Goal: Transaction & Acquisition: Purchase product/service

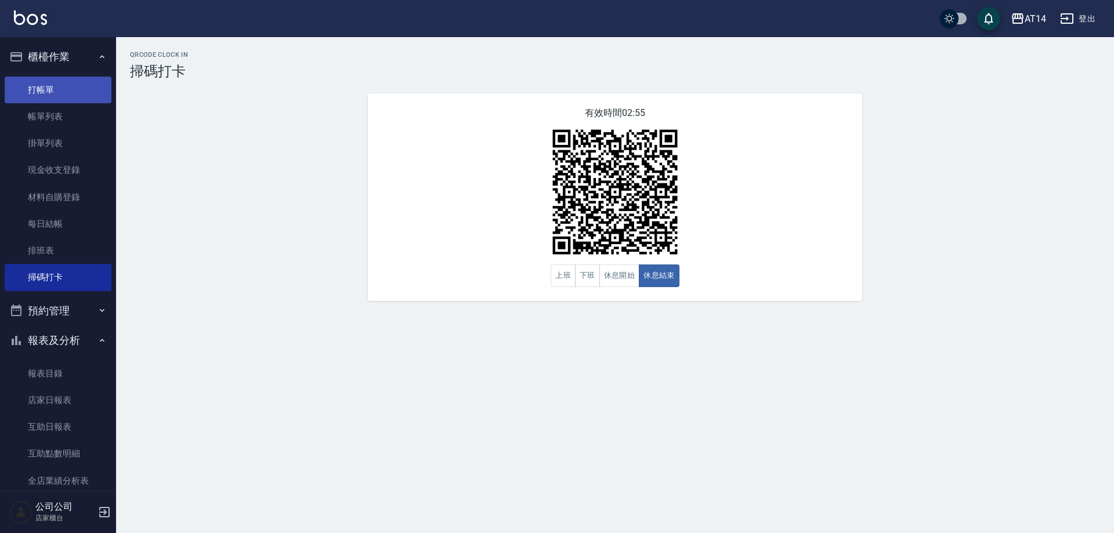
click at [32, 90] on link "打帳單" at bounding box center [58, 90] width 107 height 27
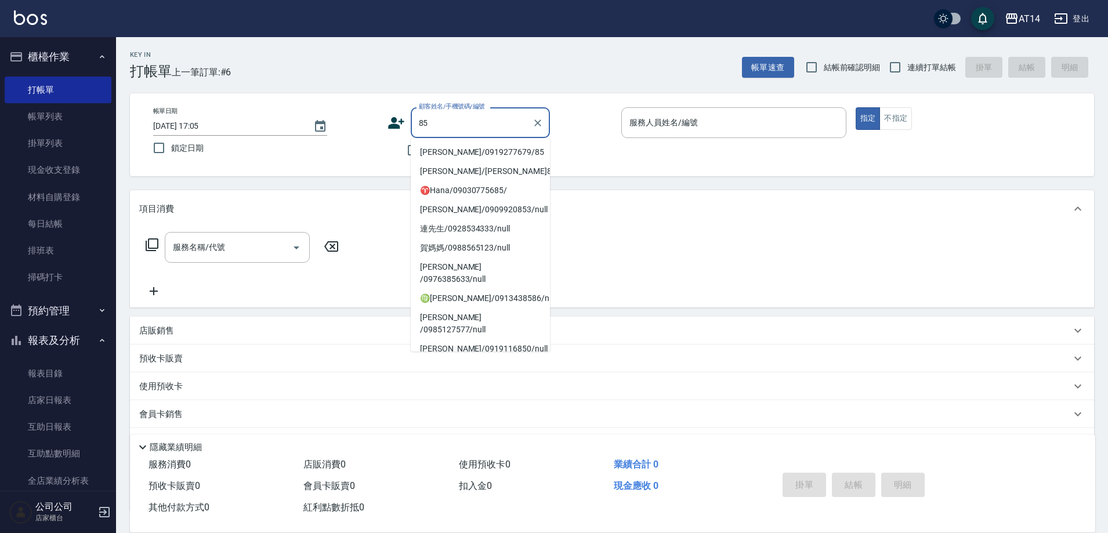
type input "8"
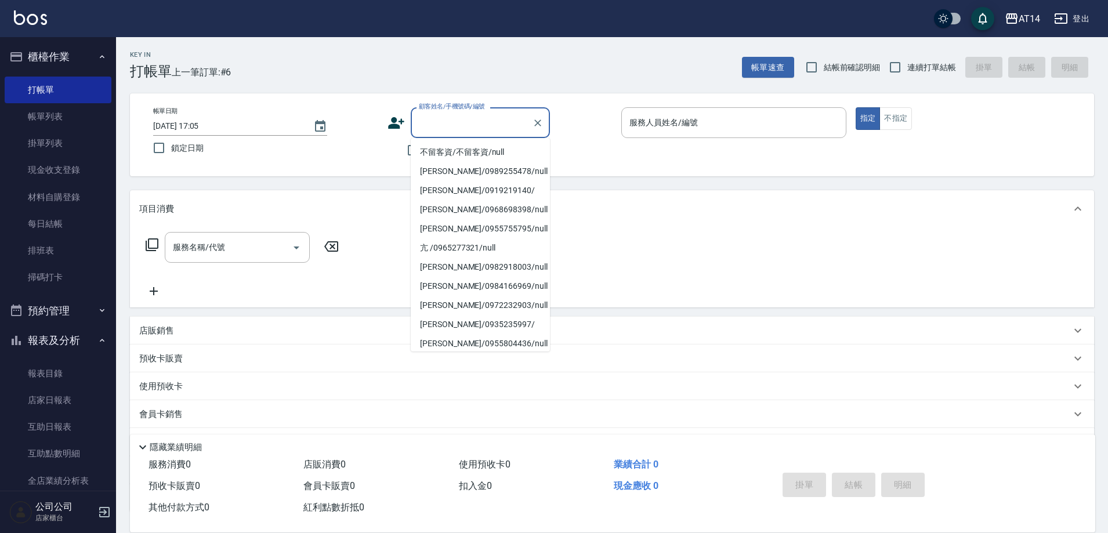
type input "5"
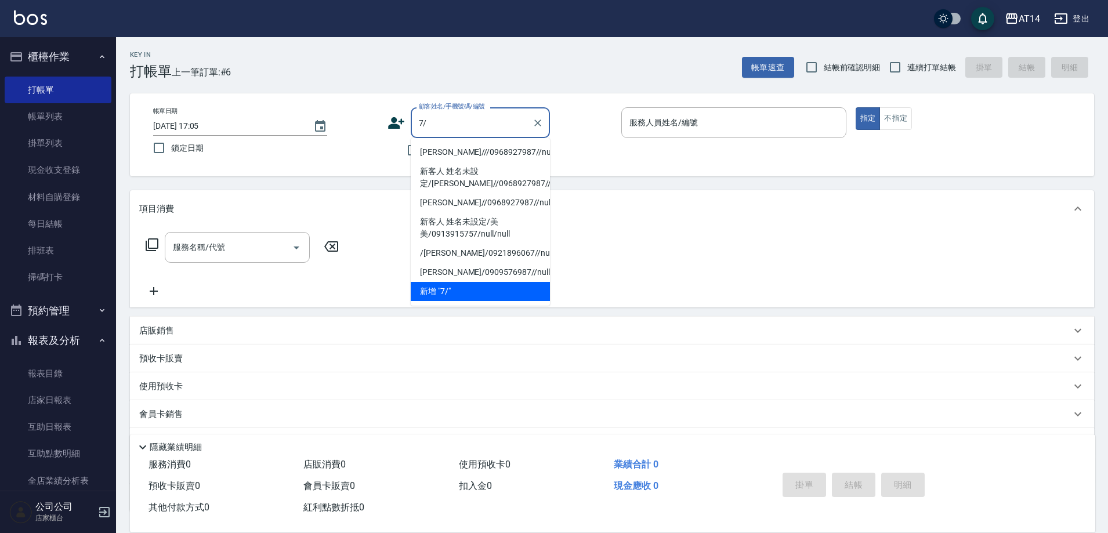
type input "7"
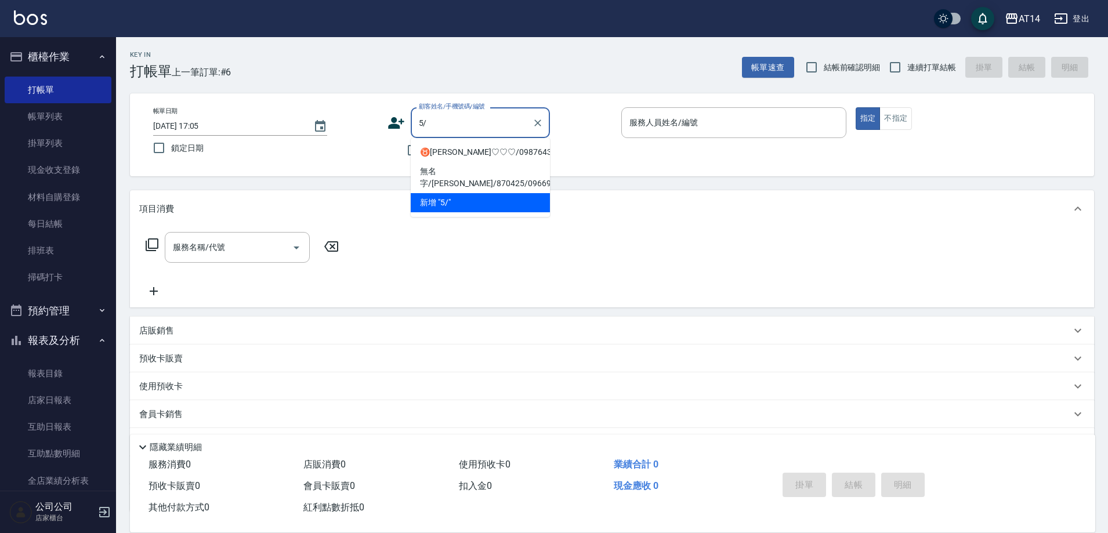
type input "5"
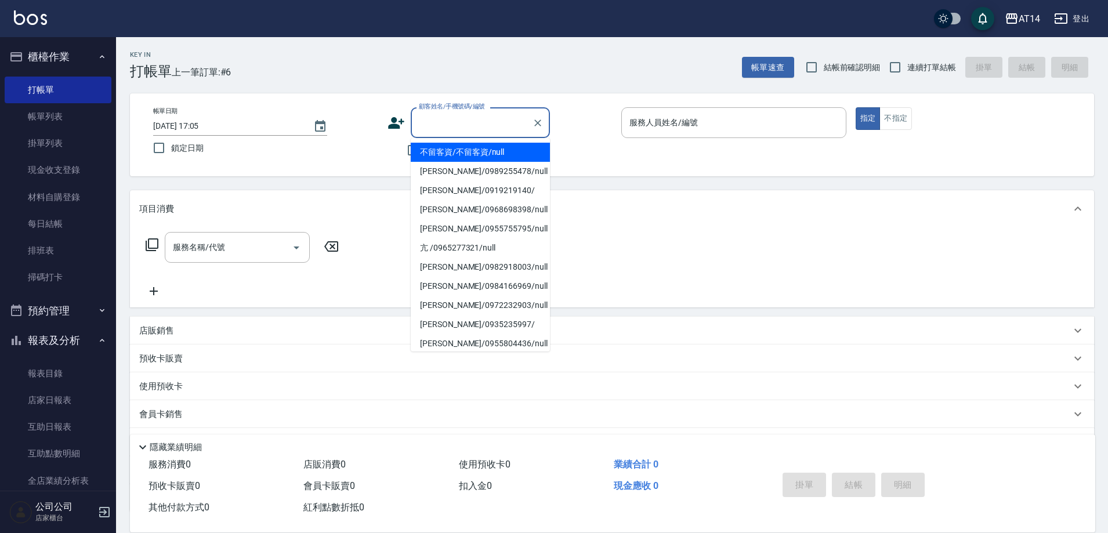
type input "5"
type input "7"
type input "5"
type input "8"
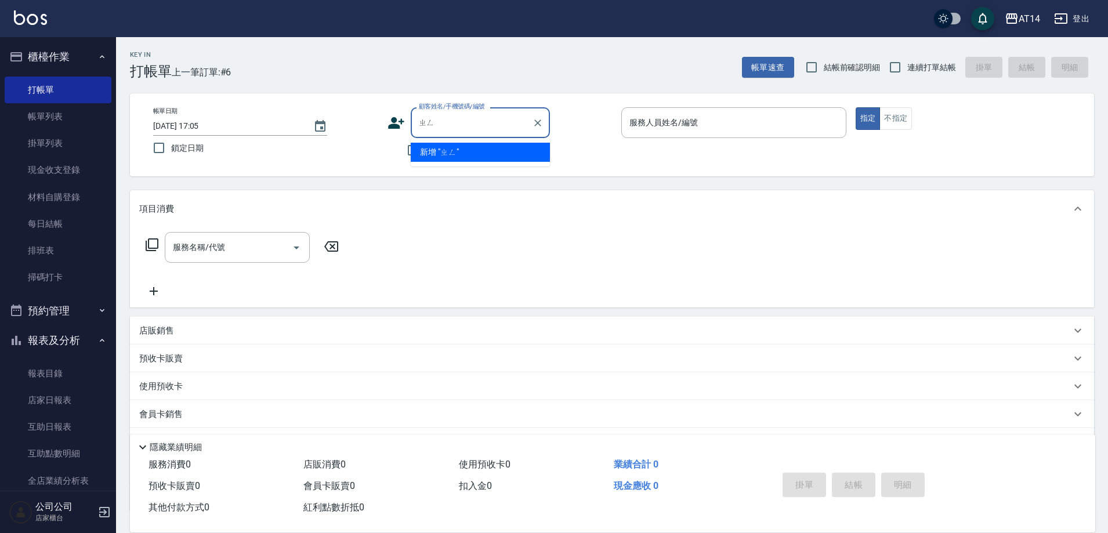
type input "整"
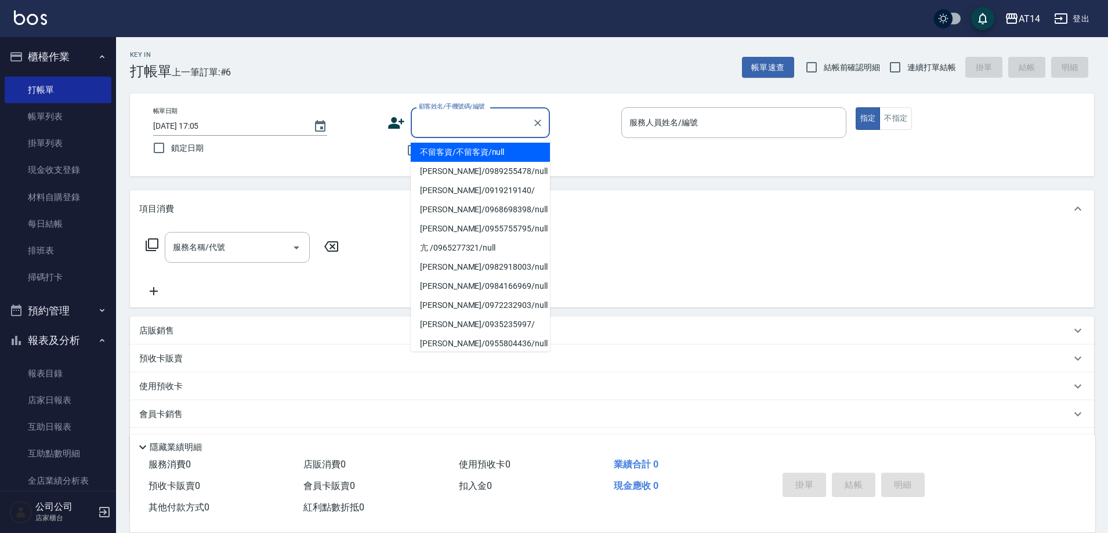
type input "ˇ"
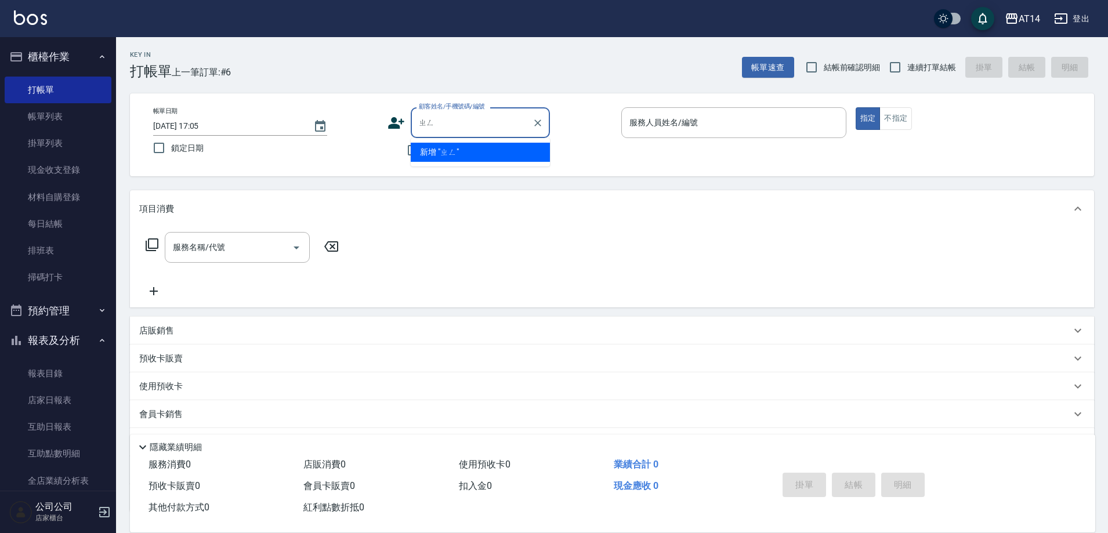
type input "整"
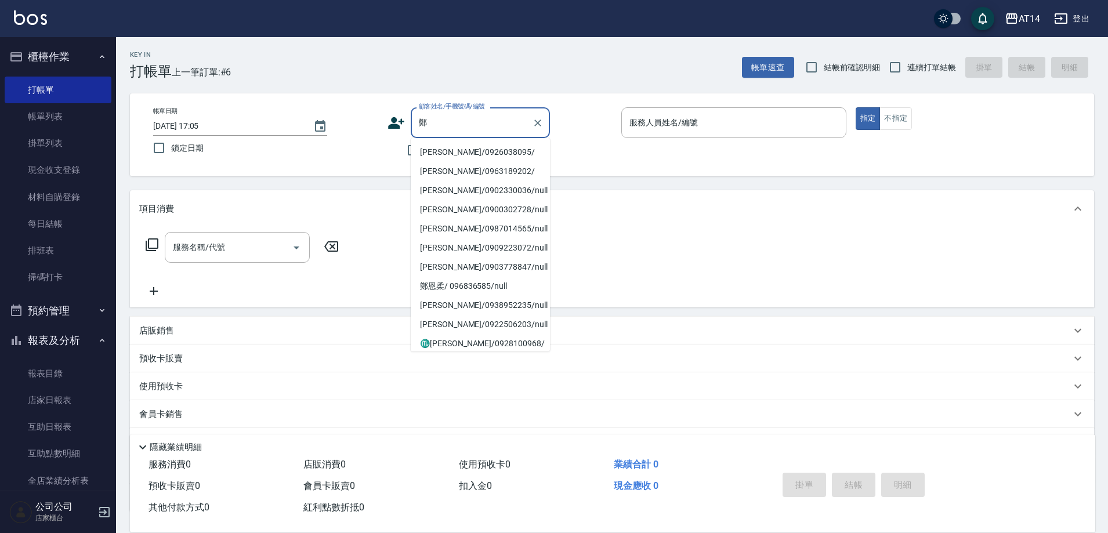
click at [480, 147] on li "鄭玉玲/0926038095/" at bounding box center [480, 152] width 139 height 19
type input "鄭玉玲/0926038095/"
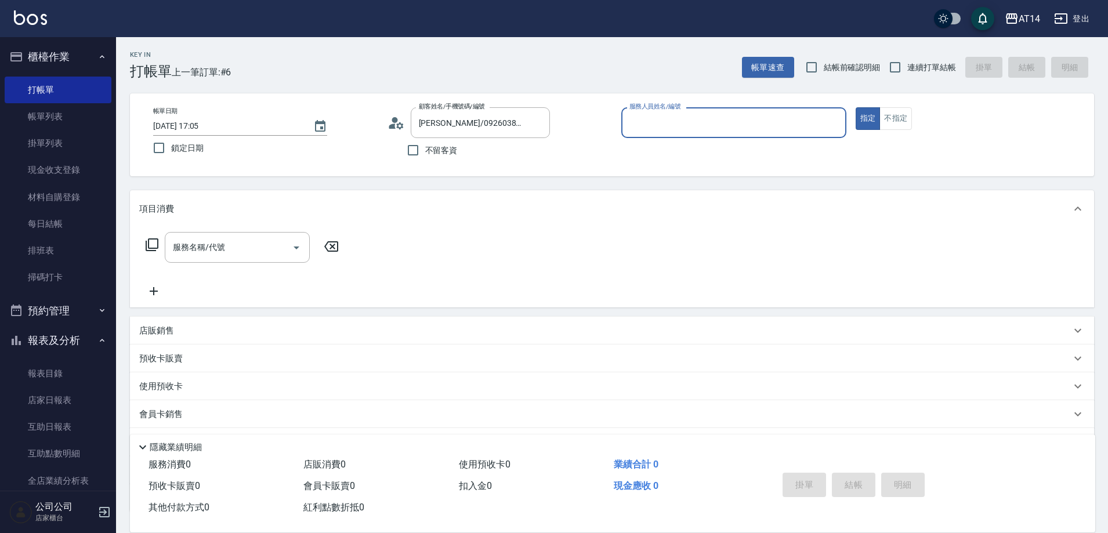
type input "Mandy-07"
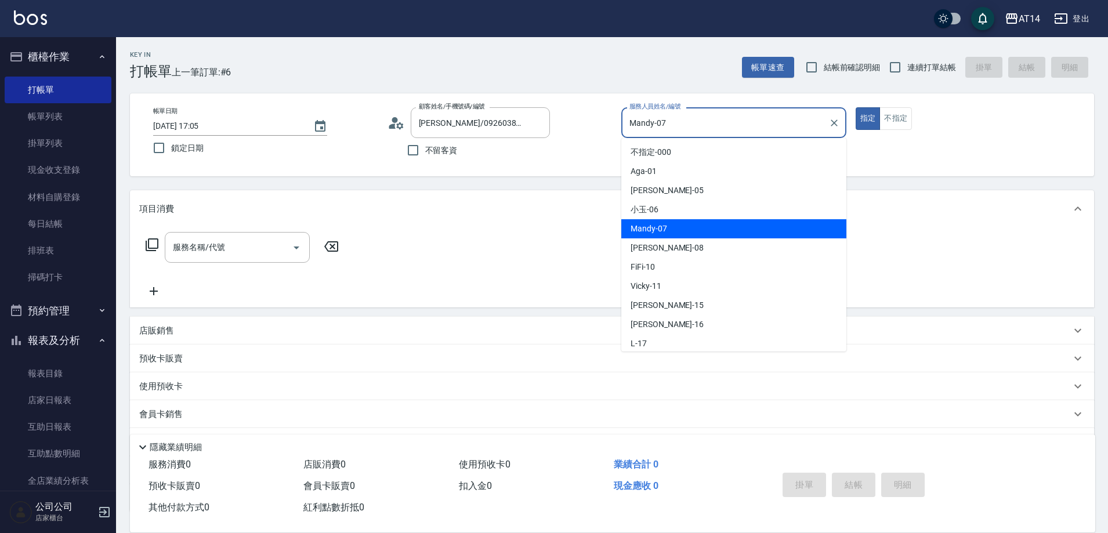
click at [682, 119] on input "Mandy-07" at bounding box center [724, 123] width 197 height 20
click at [281, 260] on div "服務名稱/代號" at bounding box center [237, 247] width 145 height 31
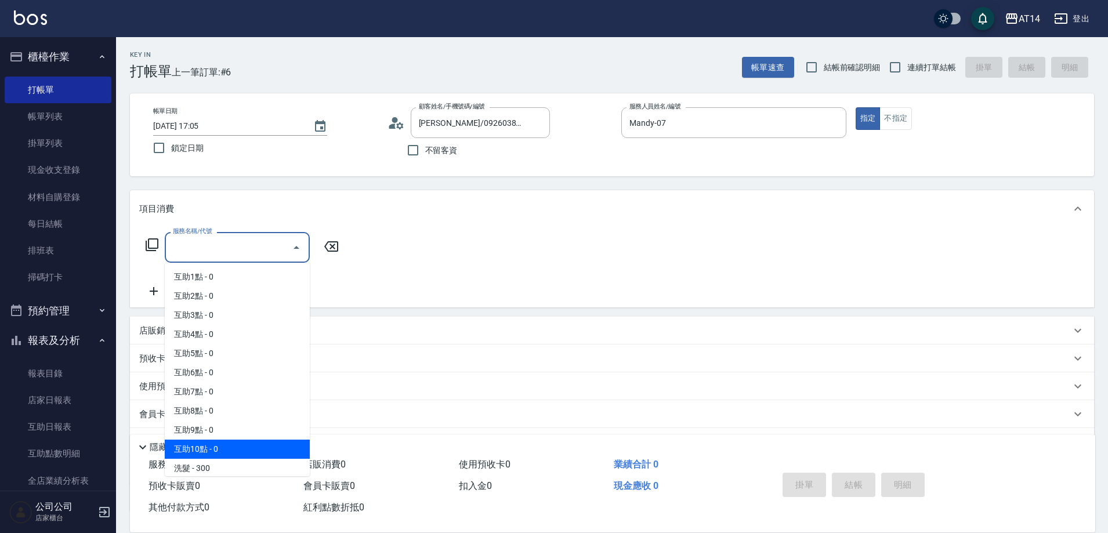
click at [383, 402] on div "會員卡銷售" at bounding box center [612, 414] width 964 height 28
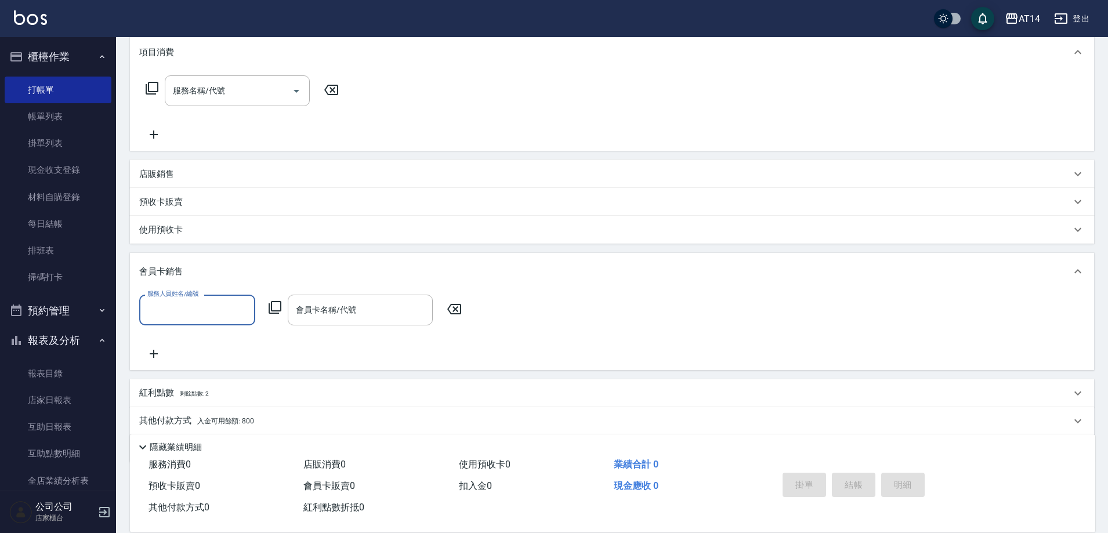
scroll to position [174, 0]
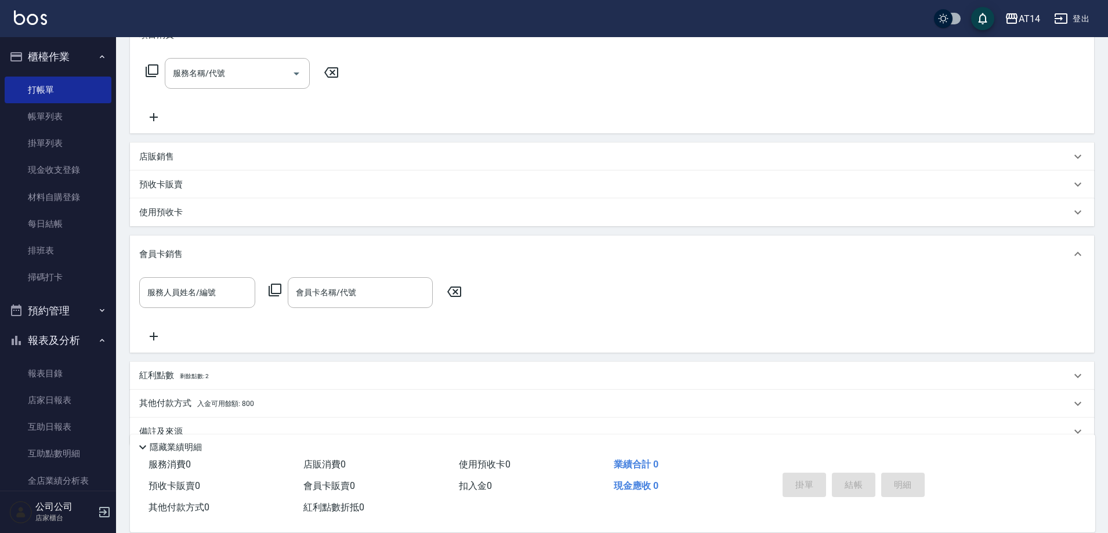
click at [235, 408] on p "其他付款方式 入金可用餘額: 800" at bounding box center [196, 403] width 115 height 13
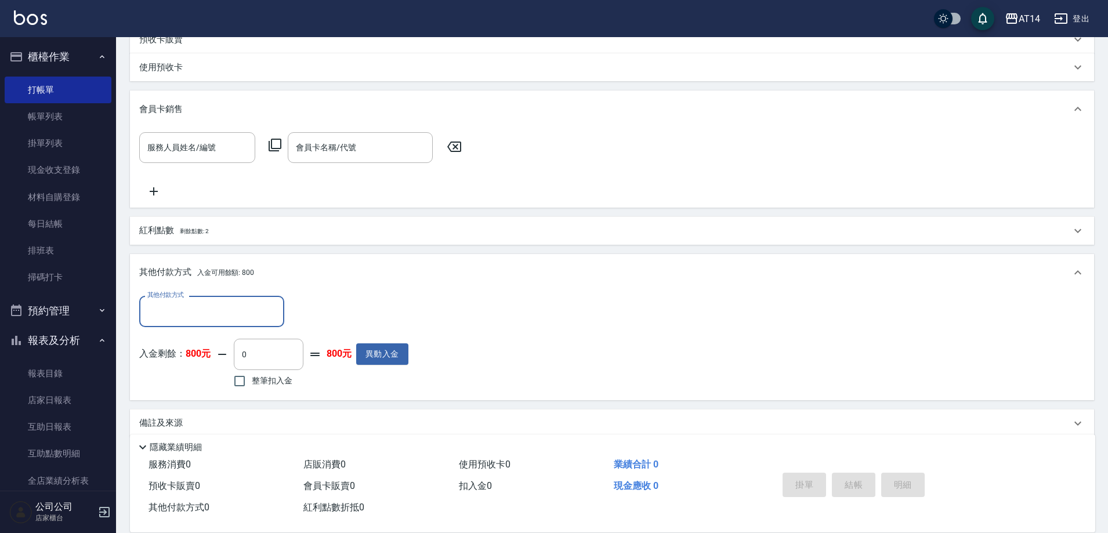
scroll to position [335, 0]
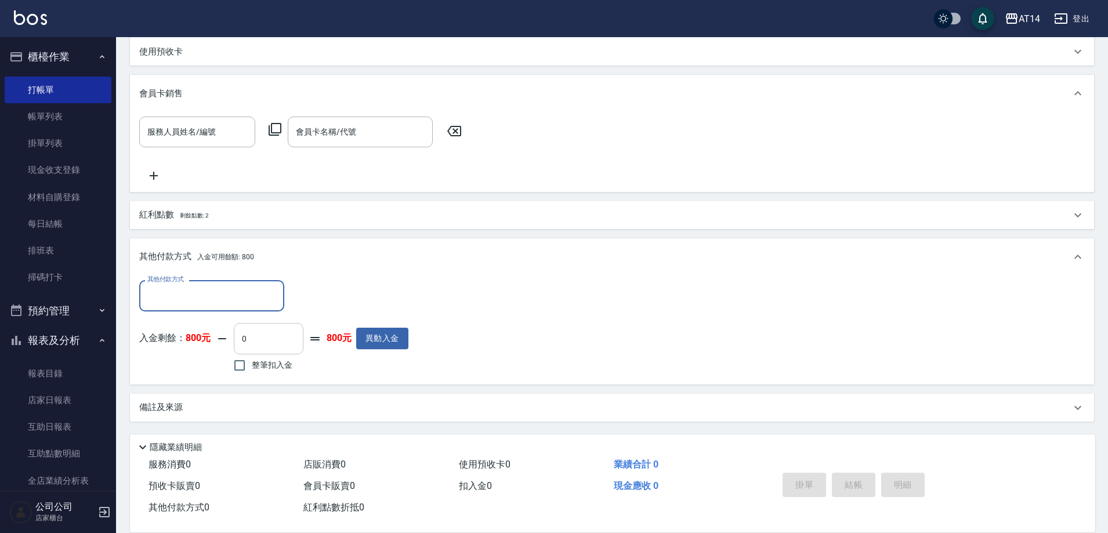
click at [238, 341] on input "0" at bounding box center [269, 338] width 70 height 31
type input "0"
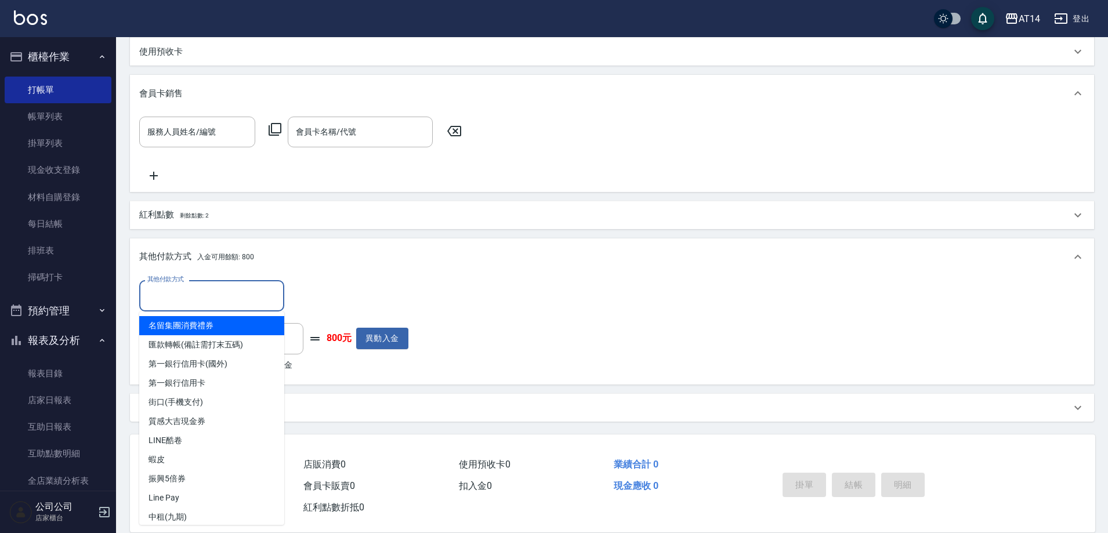
click at [259, 297] on input "其他付款方式" at bounding box center [211, 295] width 135 height 20
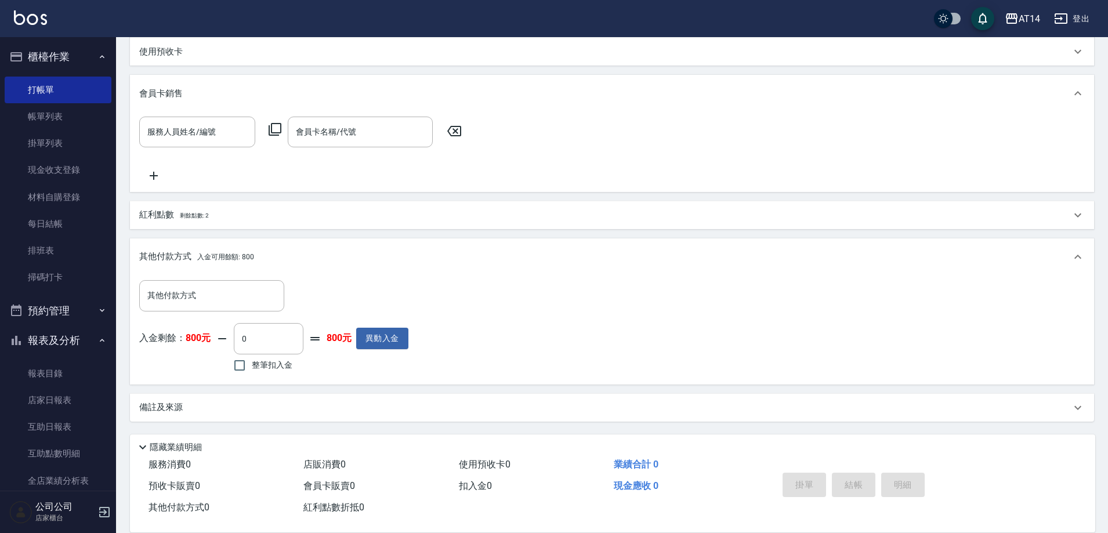
click at [484, 291] on div "其他付款方式 其他付款方式 入金剩餘： 800元 0 ​ 整筆扣入金 800元 異動入金" at bounding box center [612, 327] width 946 height 95
click at [241, 338] on input "0" at bounding box center [269, 338] width 70 height 31
click at [383, 283] on div "其他付款方式 其他付款方式" at bounding box center [273, 295] width 269 height 31
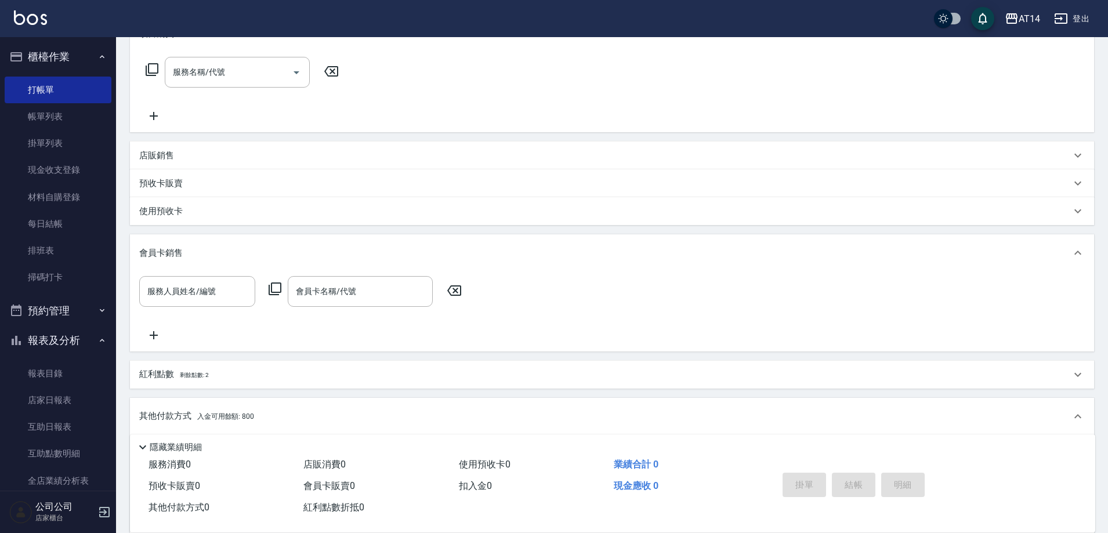
scroll to position [161, 0]
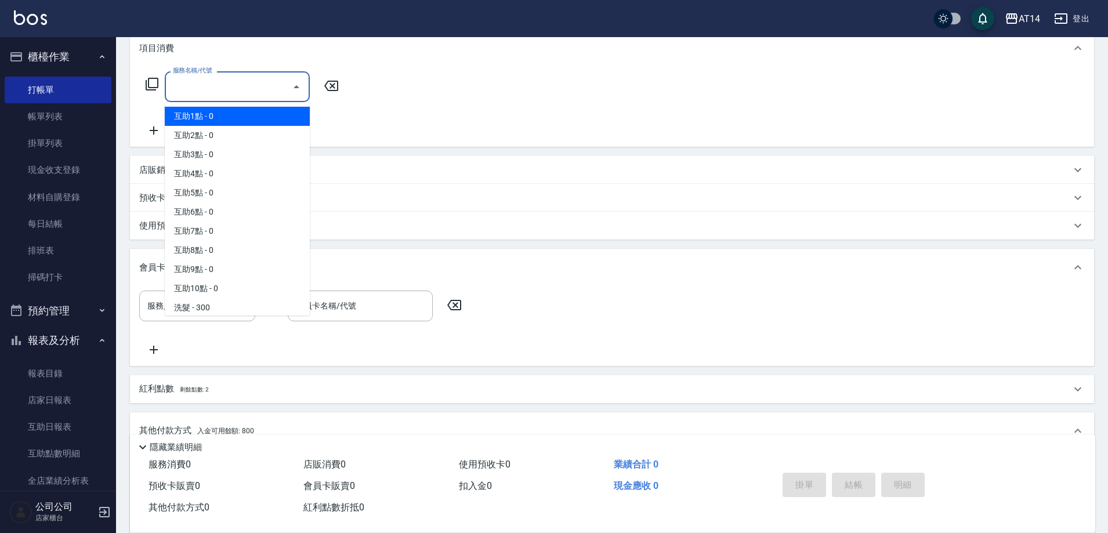
click at [236, 86] on input "服務名稱/代號" at bounding box center [228, 87] width 117 height 20
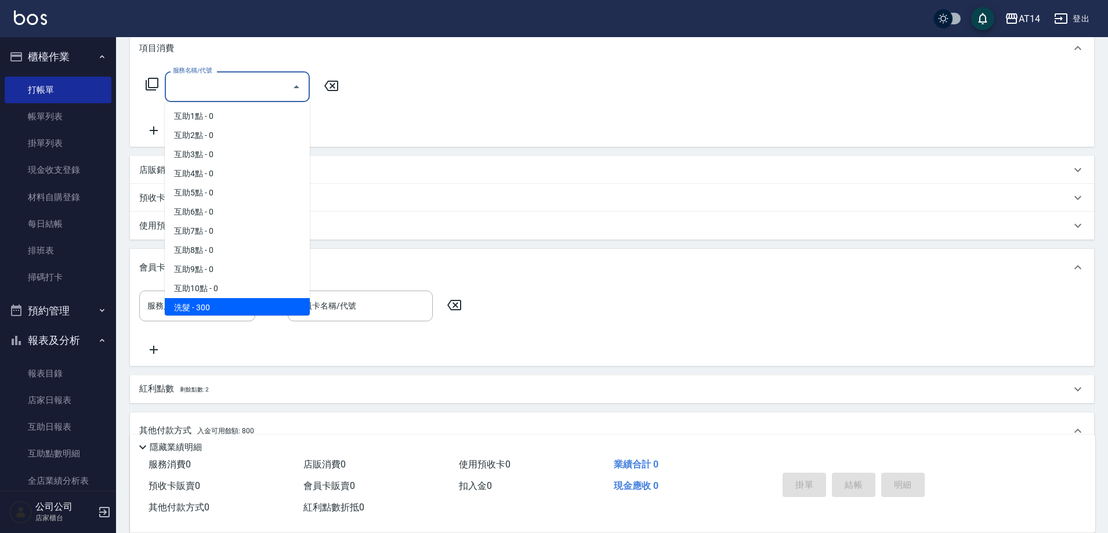
click at [224, 306] on span "洗髮 - 300" at bounding box center [237, 307] width 145 height 19
type input "洗髮(011)"
type input "1"
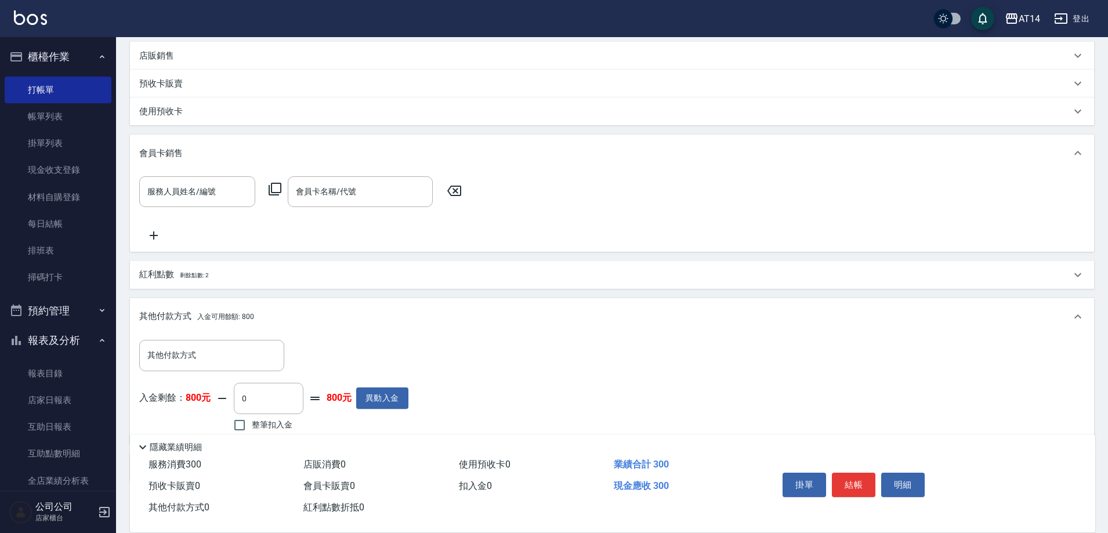
scroll to position [277, 0]
click at [237, 396] on input "0" at bounding box center [269, 397] width 70 height 31
type input "30"
type input "0"
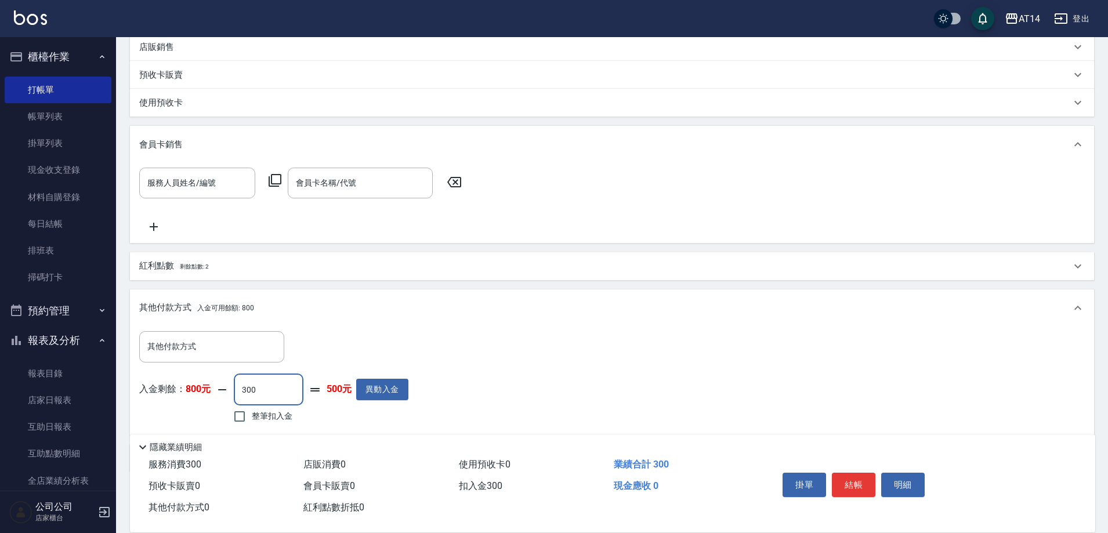
scroll to position [335, 0]
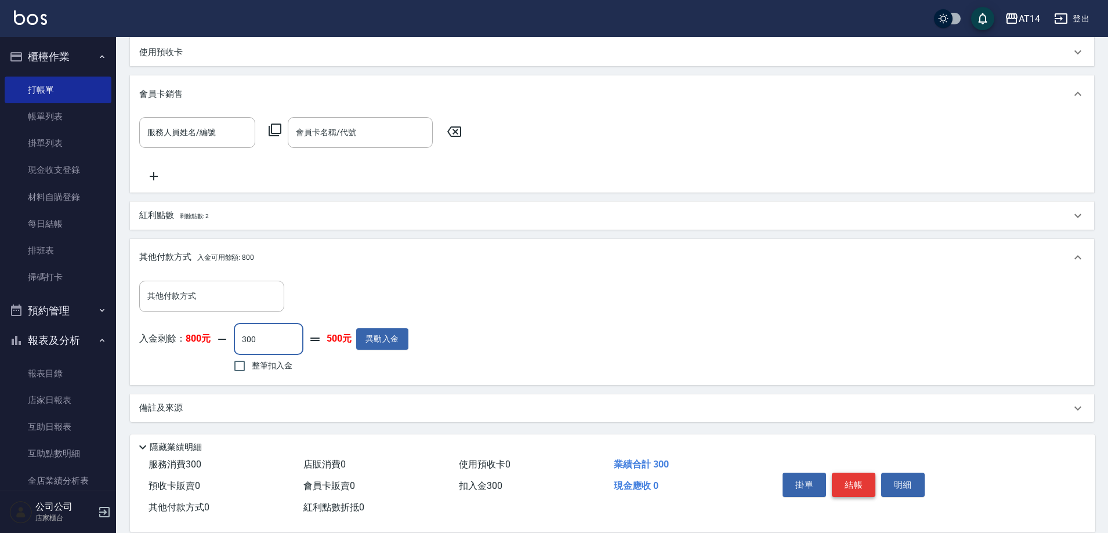
type input "300"
click at [857, 481] on button "結帳" at bounding box center [854, 485] width 44 height 24
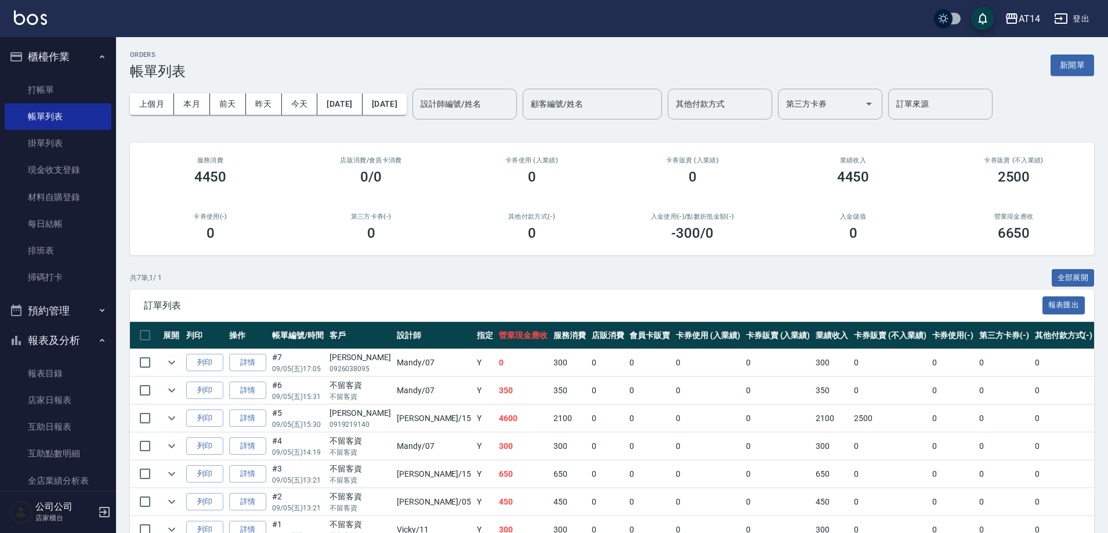
click at [86, 314] on button "預約管理" at bounding box center [58, 311] width 107 height 30
click at [80, 360] on link "單日預約紀錄" at bounding box center [58, 370] width 107 height 27
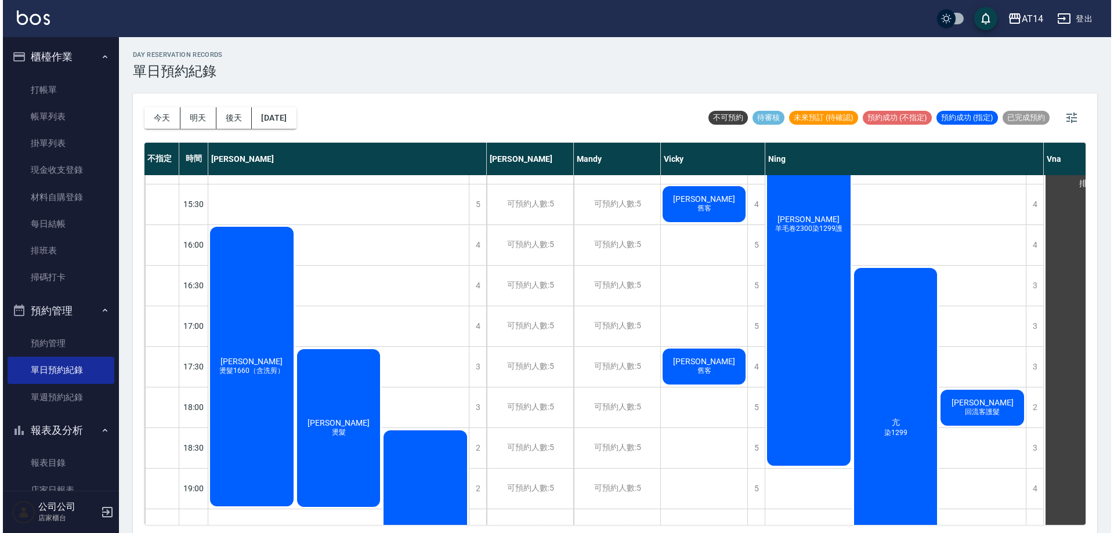
scroll to position [232, 0]
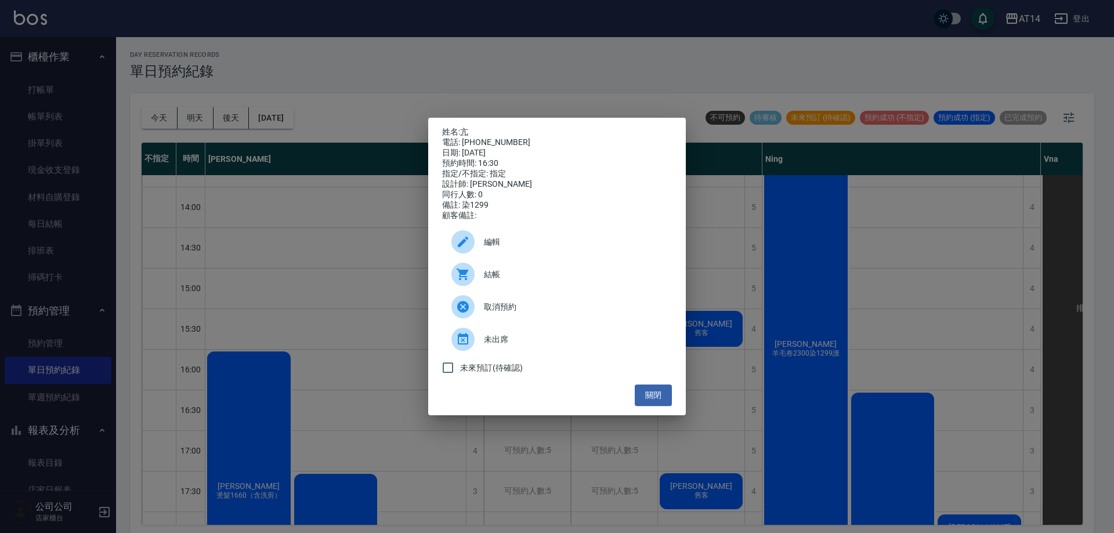
click at [563, 288] on div "結帳" at bounding box center [557, 274] width 230 height 32
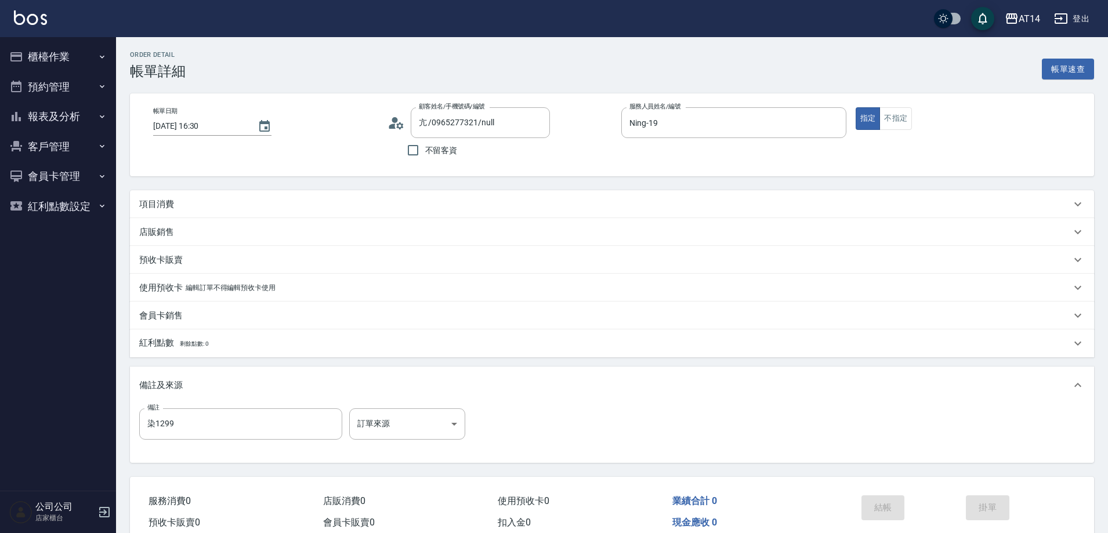
click at [266, 197] on div "項目消費" at bounding box center [612, 204] width 964 height 28
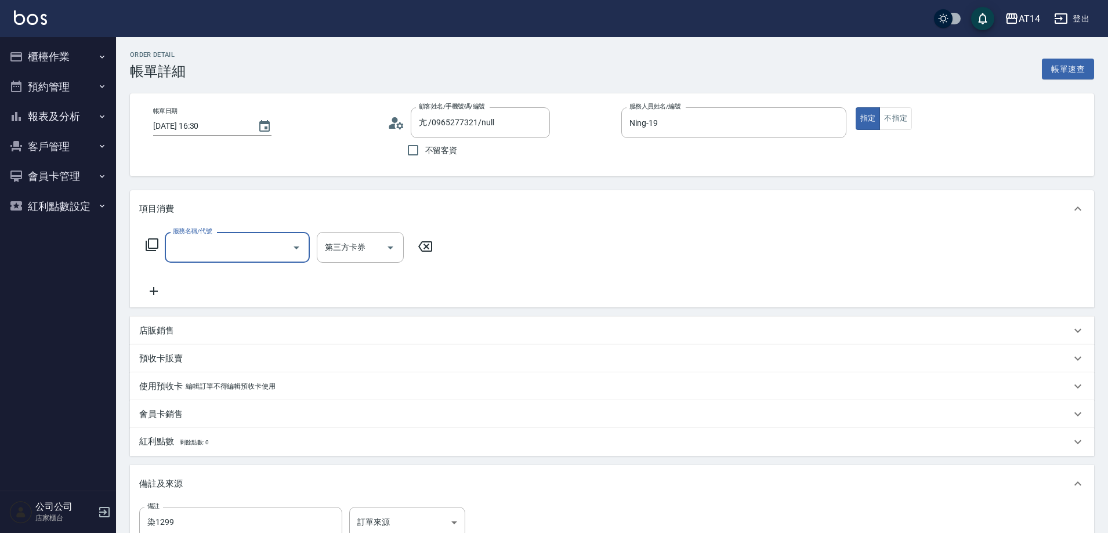
click at [257, 253] on input "服務名稱/代號" at bounding box center [228, 247] width 117 height 20
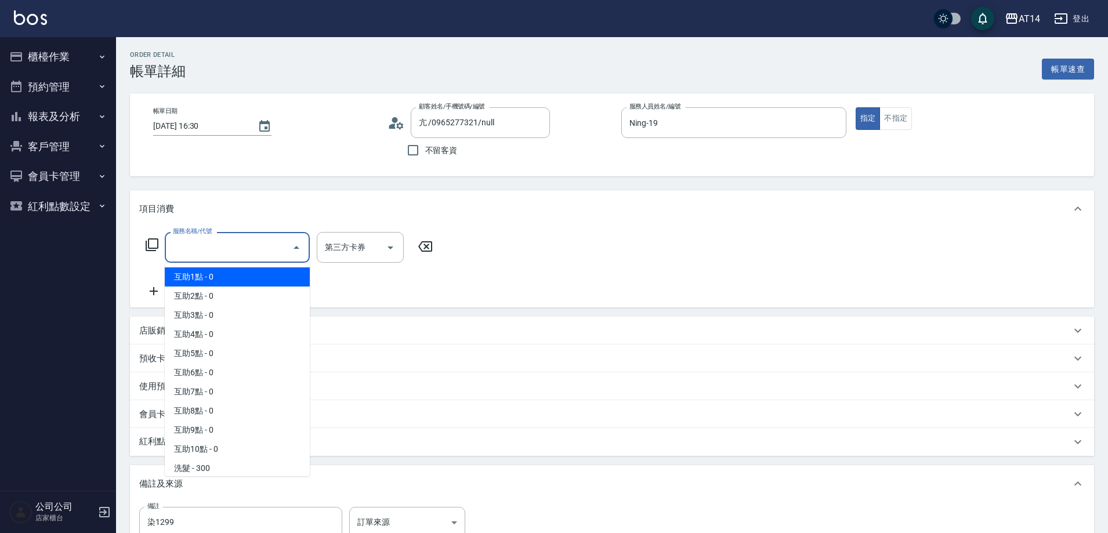
click at [194, 271] on span "互助1點 - 0" at bounding box center [237, 276] width 145 height 19
type input "互助1點(001)"
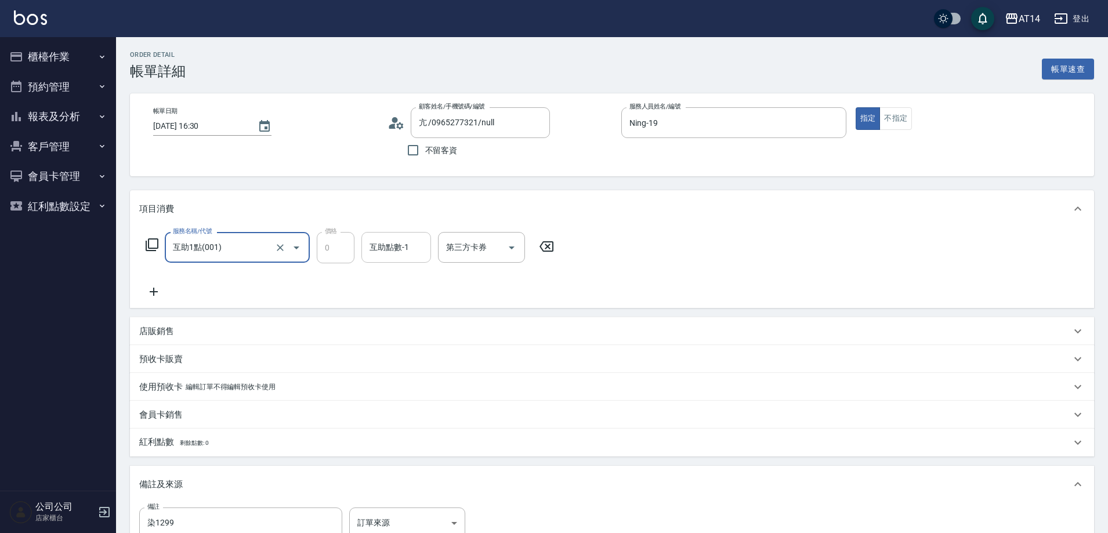
click at [375, 249] on div "互助點數-1 互助點數-1" at bounding box center [396, 247] width 70 height 31
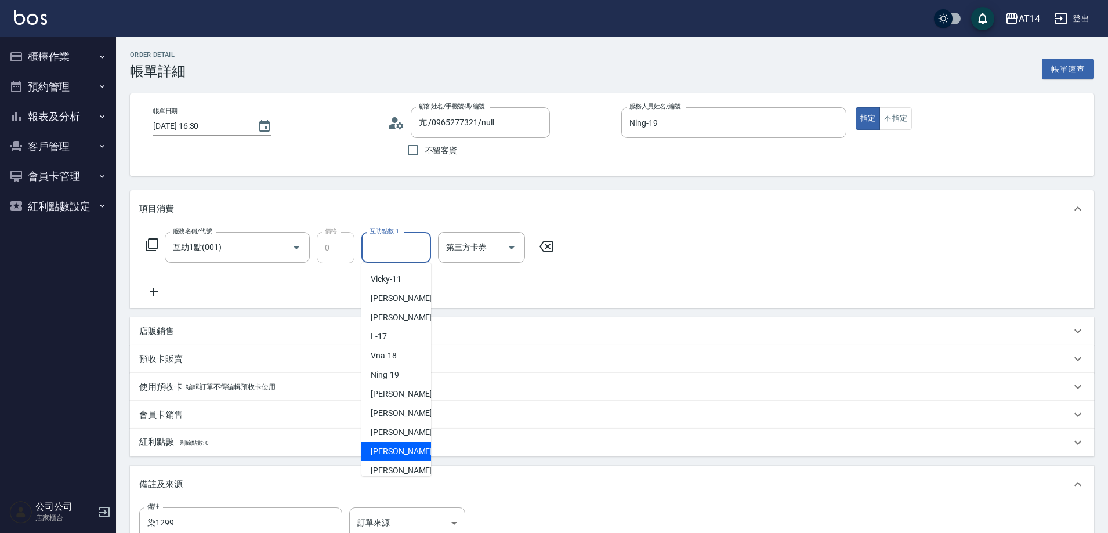
scroll to position [174, 0]
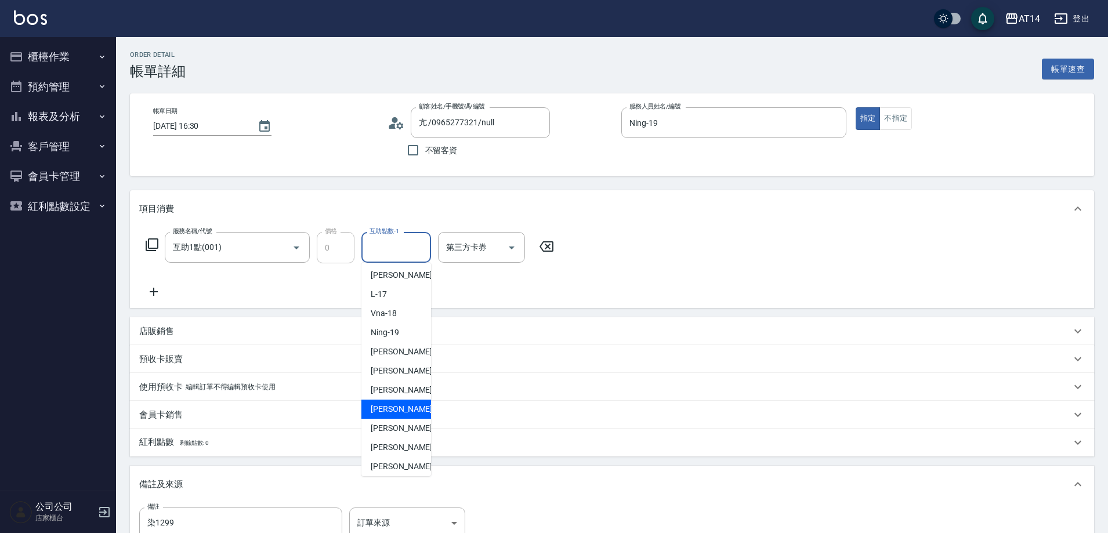
click at [387, 403] on span "楊明月 -63" at bounding box center [407, 409] width 73 height 12
type input "楊明月-63"
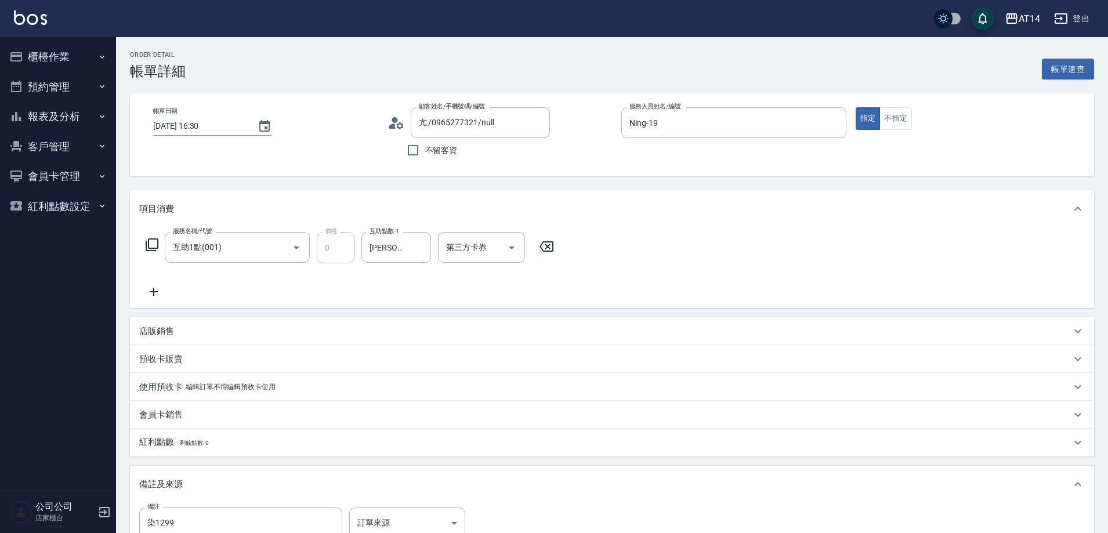
click at [159, 294] on icon at bounding box center [153, 292] width 29 height 14
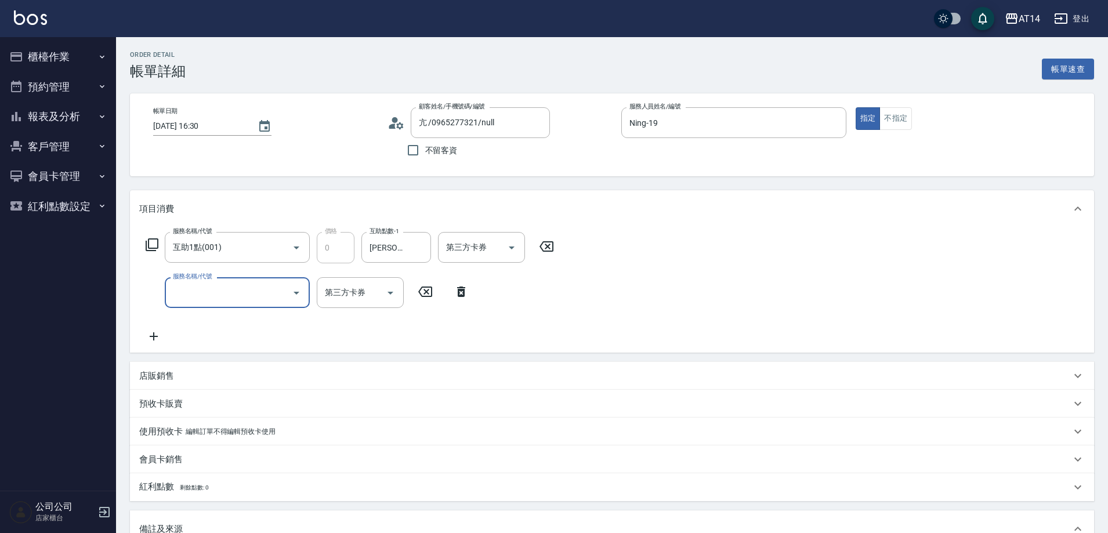
click at [197, 298] on input "服務名稱/代號" at bounding box center [228, 292] width 117 height 20
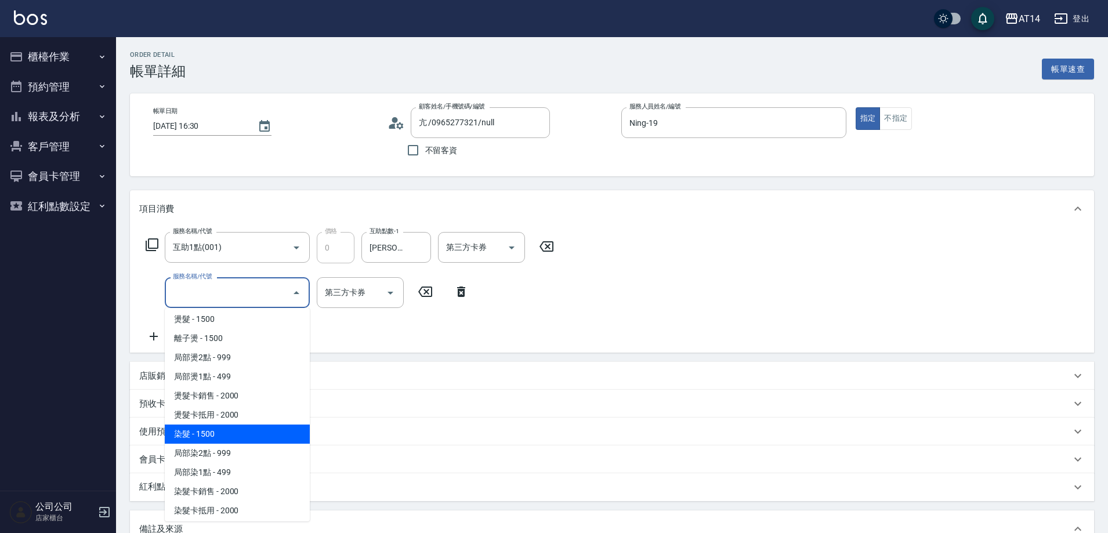
scroll to position [348, 0]
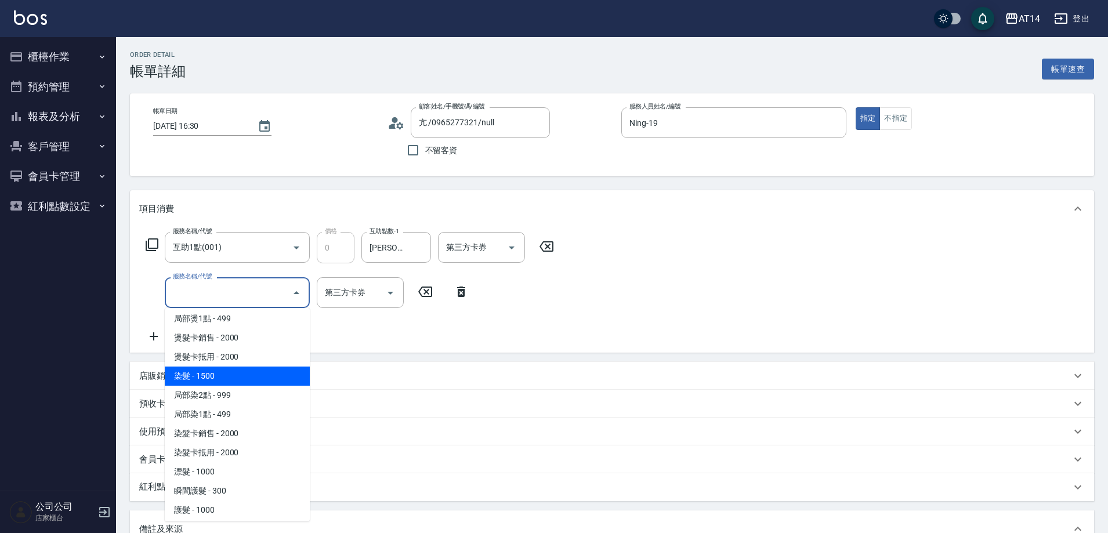
click at [229, 379] on span "染髮 - 1500" at bounding box center [237, 376] width 145 height 19
type input "3"
type input "染髮(041)"
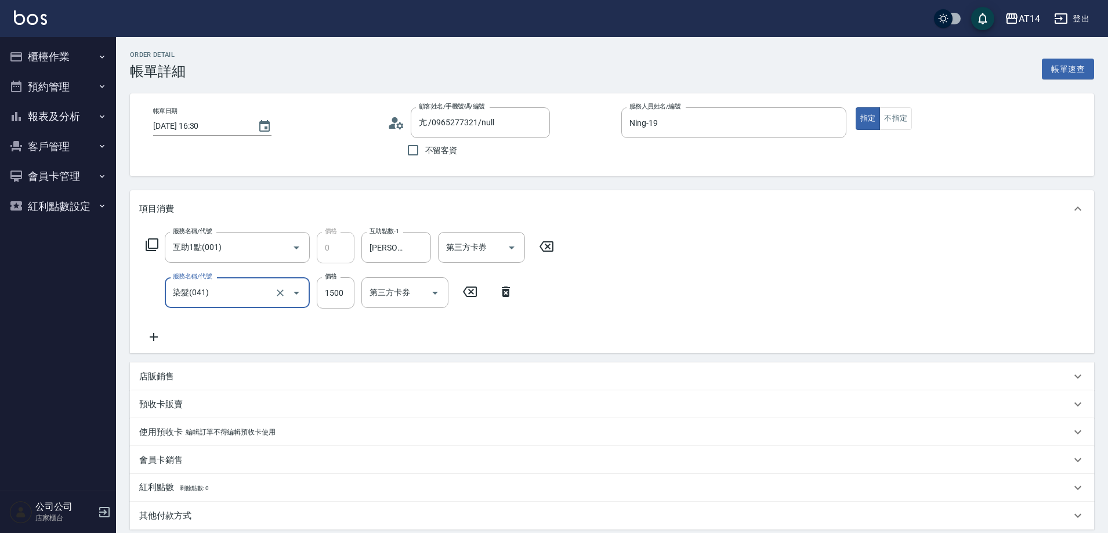
click at [156, 335] on icon at bounding box center [153, 337] width 29 height 14
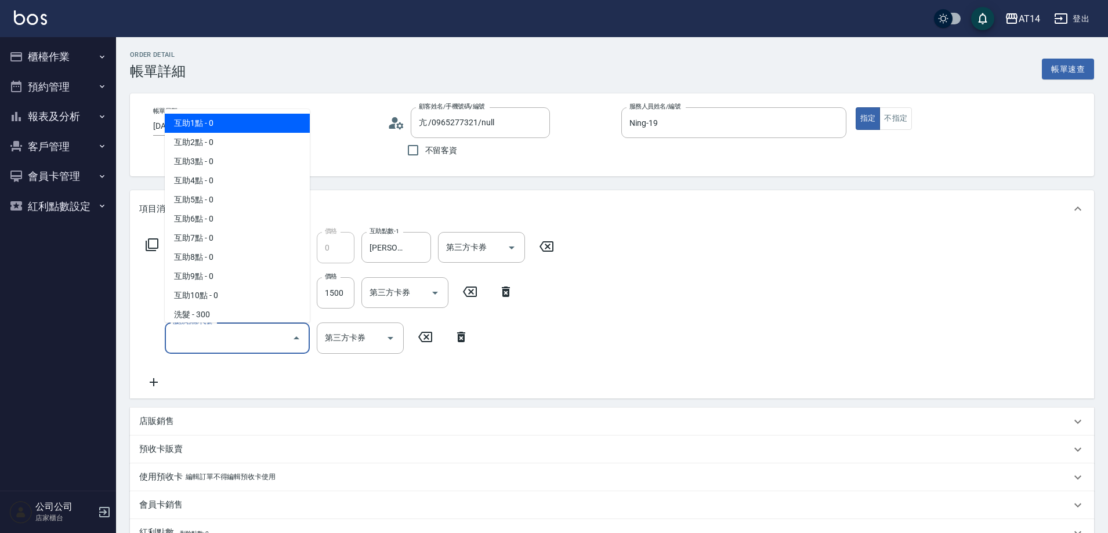
click at [198, 341] on input "服務名稱/代號" at bounding box center [228, 338] width 117 height 20
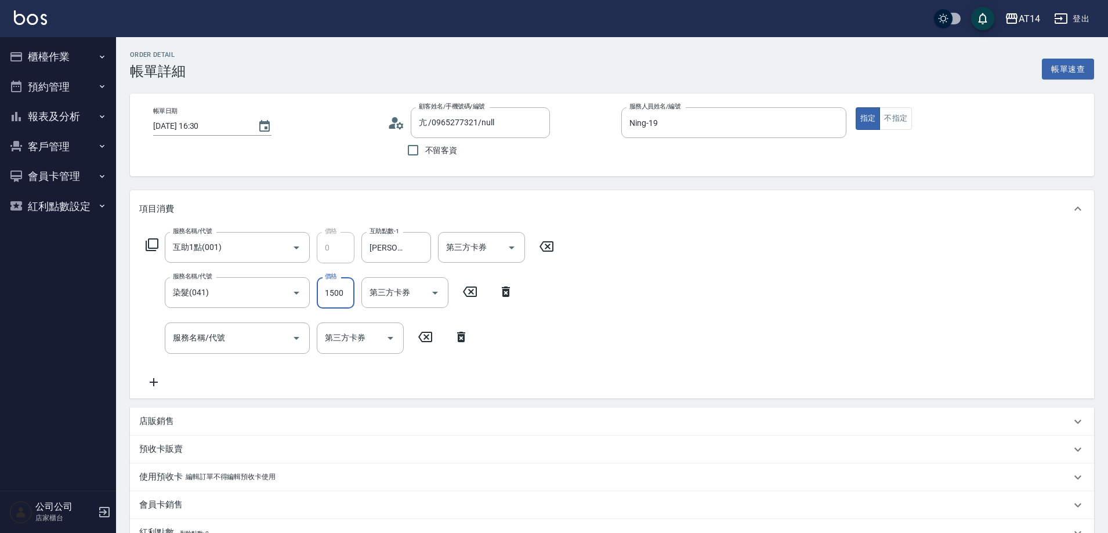
click at [334, 294] on input "1500" at bounding box center [336, 292] width 38 height 31
type input "2"
type input "0"
type input "264"
type input "1"
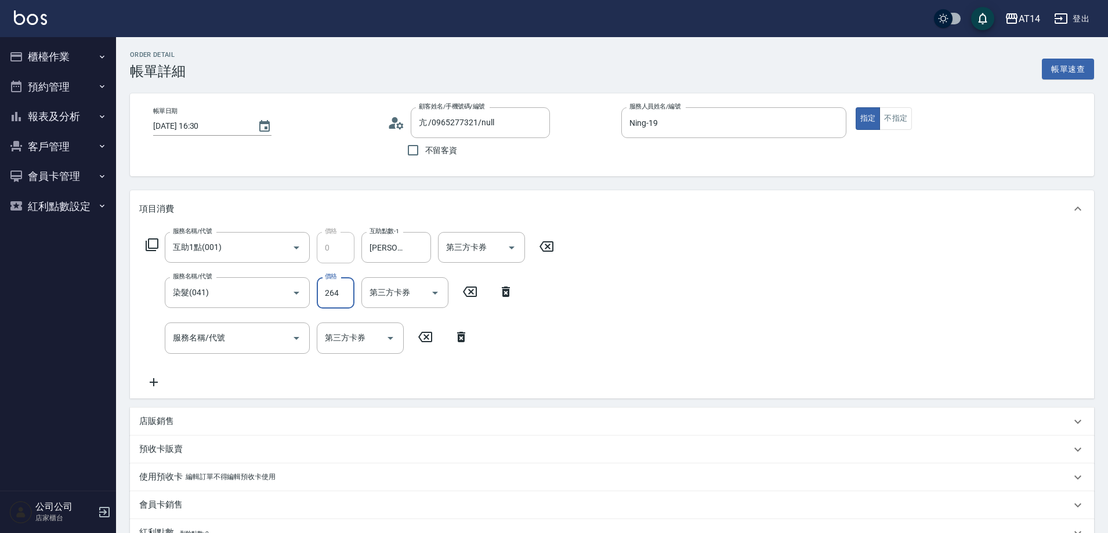
type input "2649"
type input "5"
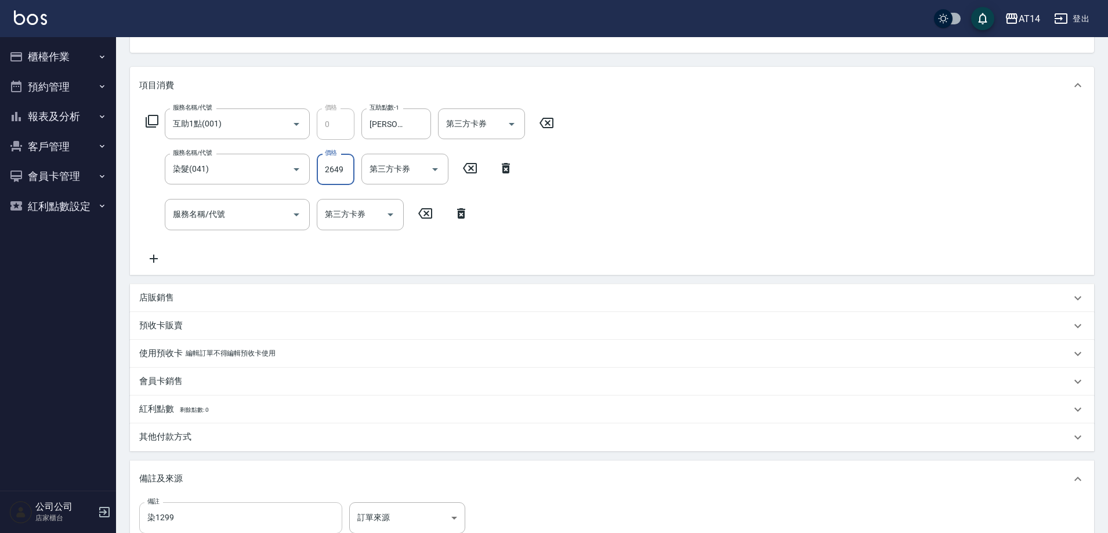
scroll to position [174, 0]
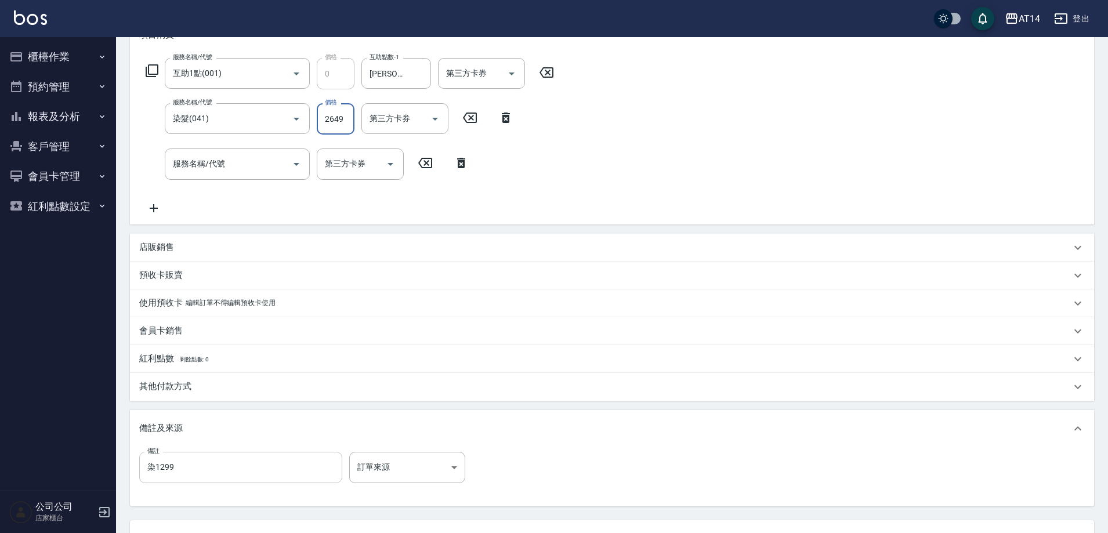
type input "2649"
drag, startPoint x: 241, startPoint y: 462, endPoint x: 88, endPoint y: 477, distance: 153.4
click at [88, 481] on div "AT14 登出 櫃檯作業 打帳單 帳單列表 掛單列表 現金收支登錄 材料自購登錄 每日結帳 排班表 掃碼打卡 預約管理 預約管理 單日預約紀錄 單週預約紀錄 …" at bounding box center [554, 226] width 1108 height 800
type input "w"
type input "退色一次五碼08404"
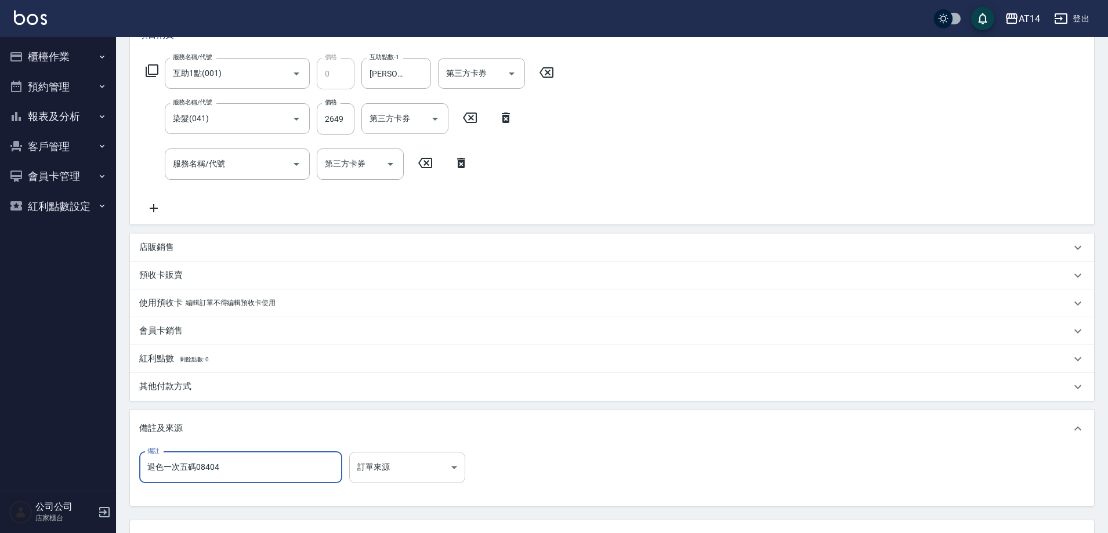
click at [462, 477] on body "AT14 登出 櫃檯作業 打帳單 帳單列表 掛單列表 現金收支登錄 材料自購登錄 每日結帳 排班表 掃碼打卡 預約管理 預約管理 單日預約紀錄 單週預約紀錄 …" at bounding box center [554, 226] width 1108 height 800
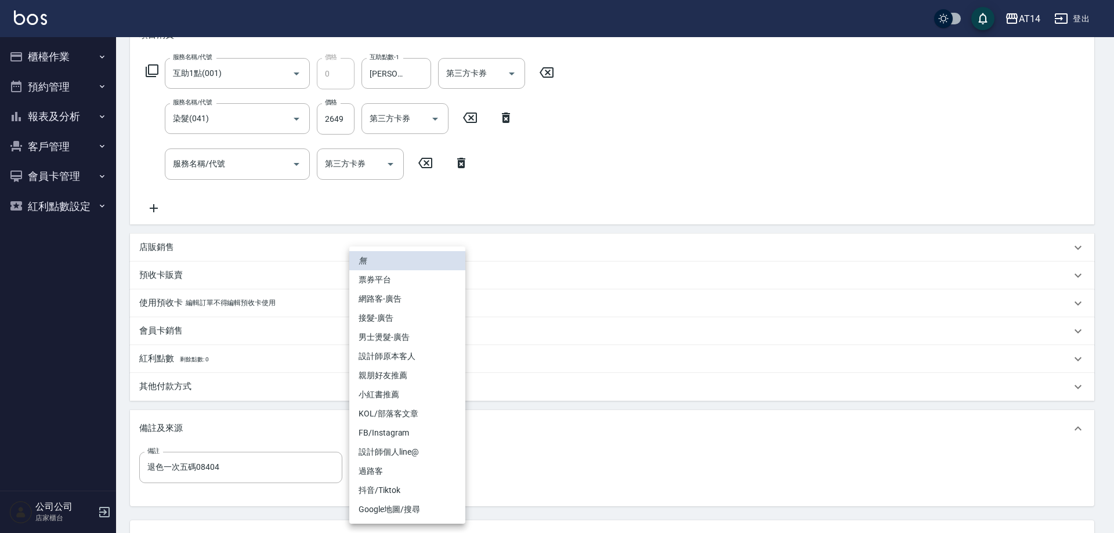
click at [414, 302] on li "網路客-廣告" at bounding box center [407, 298] width 116 height 19
type input "網路客-廣告"
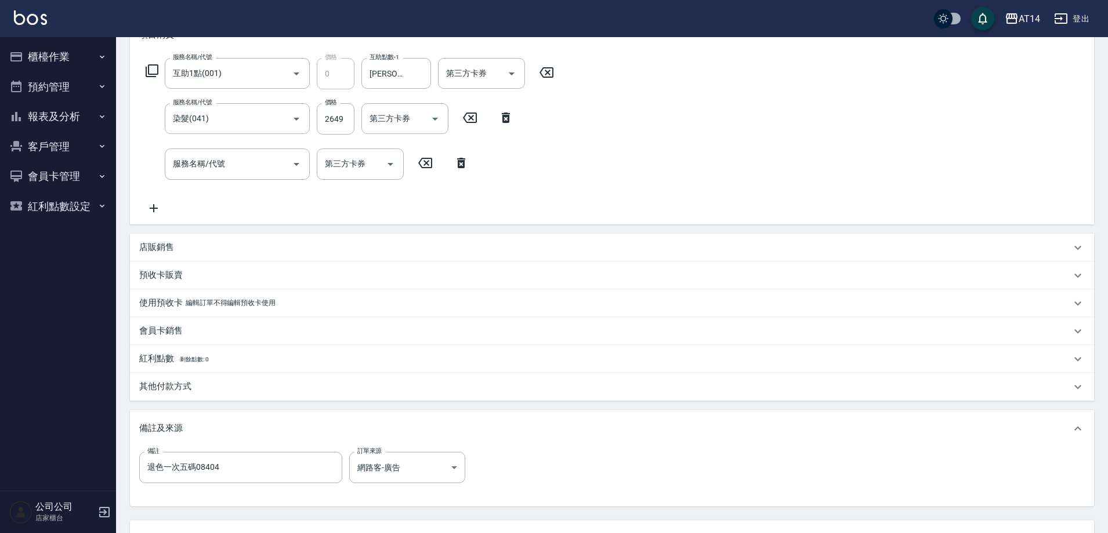
click at [198, 392] on div "其他付款方式" at bounding box center [605, 387] width 932 height 12
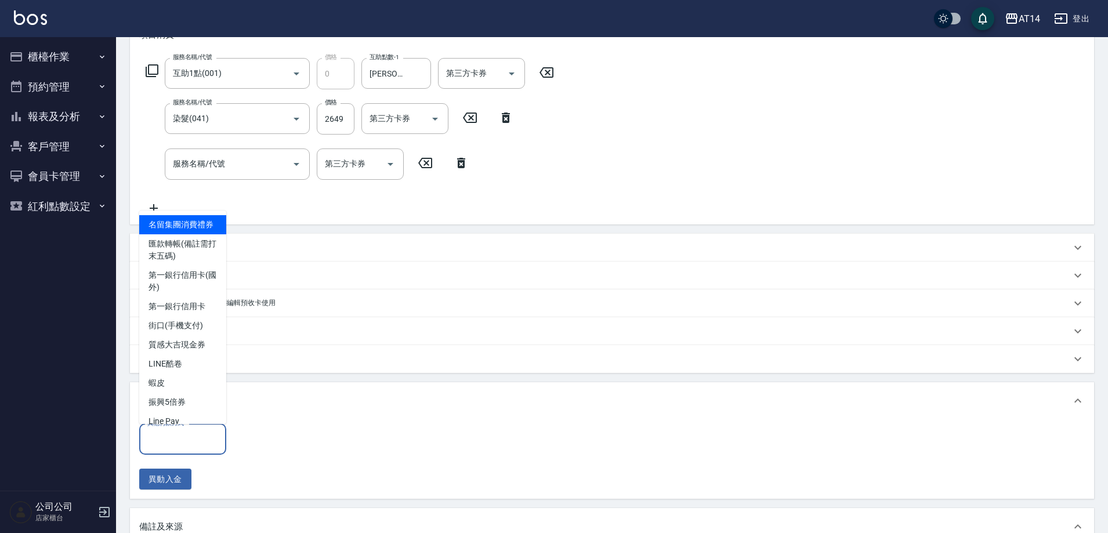
click at [207, 439] on input "其他付款方式" at bounding box center [182, 439] width 77 height 20
drag, startPoint x: 179, startPoint y: 267, endPoint x: 188, endPoint y: 287, distance: 21.3
click at [179, 266] on span "匯款轉帳(備註需打末五碼)" at bounding box center [182, 249] width 87 height 31
type input "匯款轉帳(備註需打末五碼)"
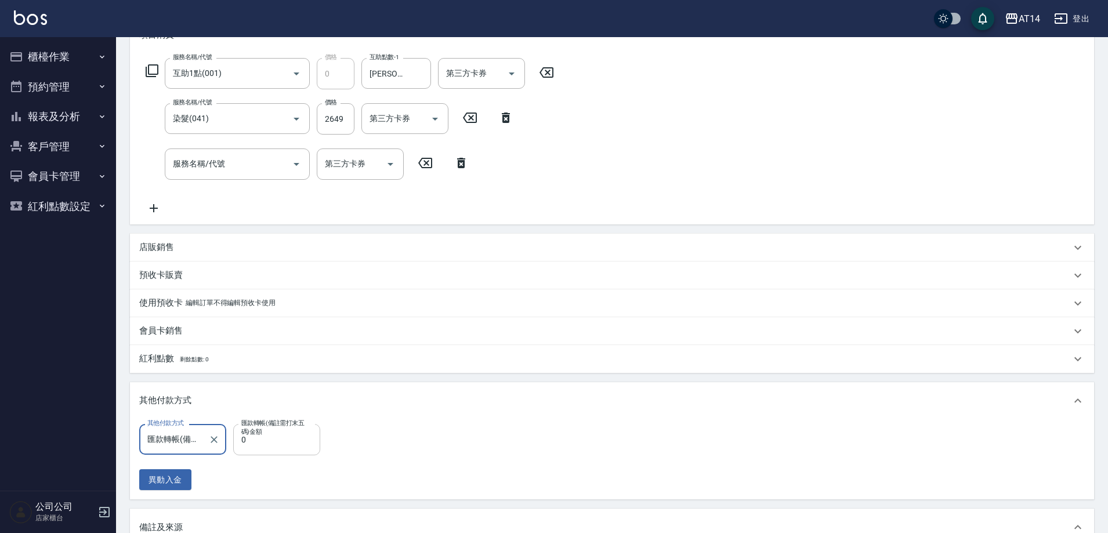
click at [274, 448] on input "0" at bounding box center [276, 439] width 87 height 31
type input "2649"
type input "0"
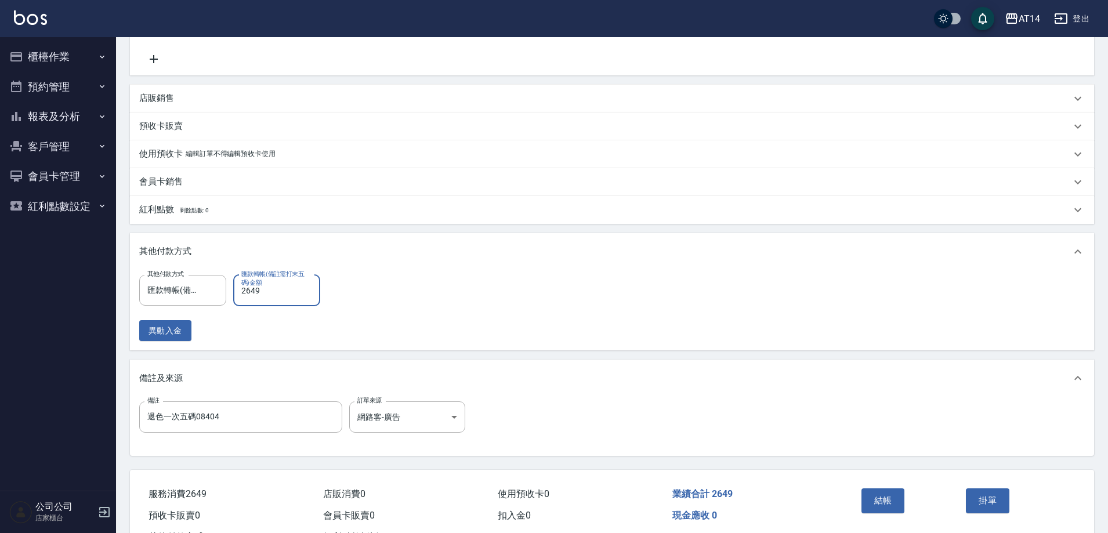
scroll to position [371, 0]
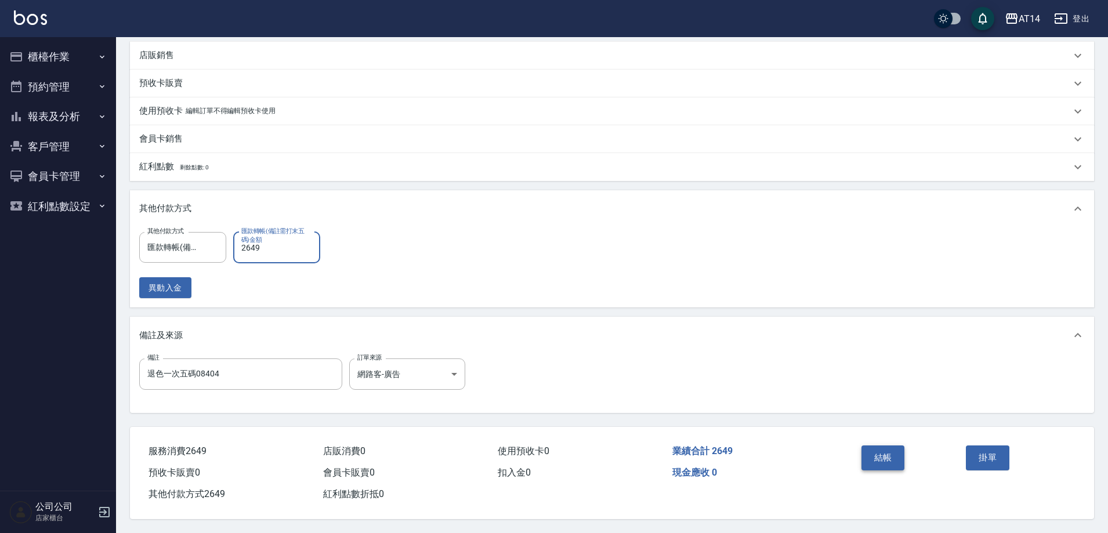
type input "2649"
click at [875, 448] on button "結帳" at bounding box center [883, 457] width 44 height 24
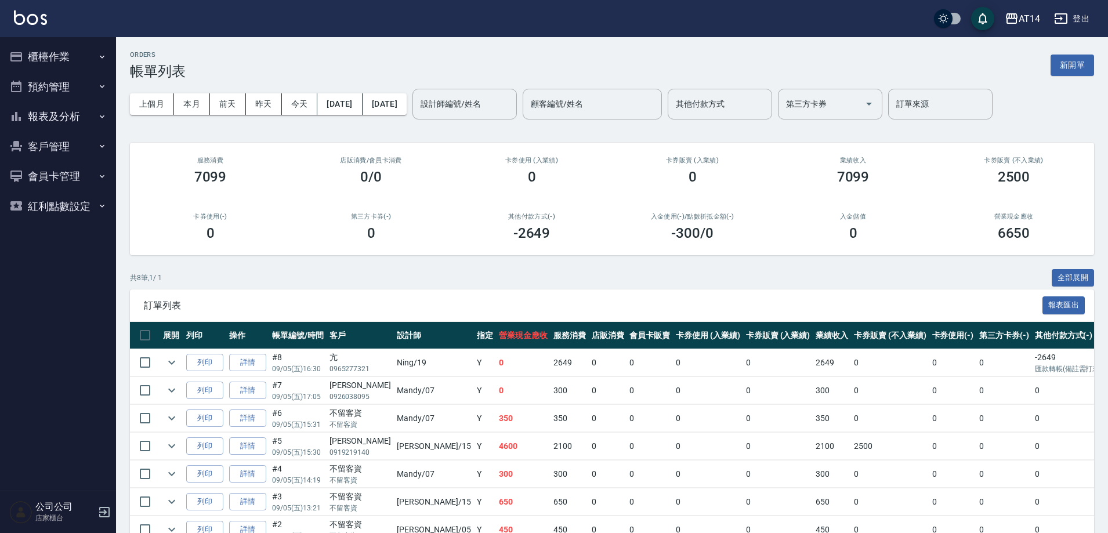
click at [66, 119] on button "報表及分析" at bounding box center [58, 117] width 107 height 30
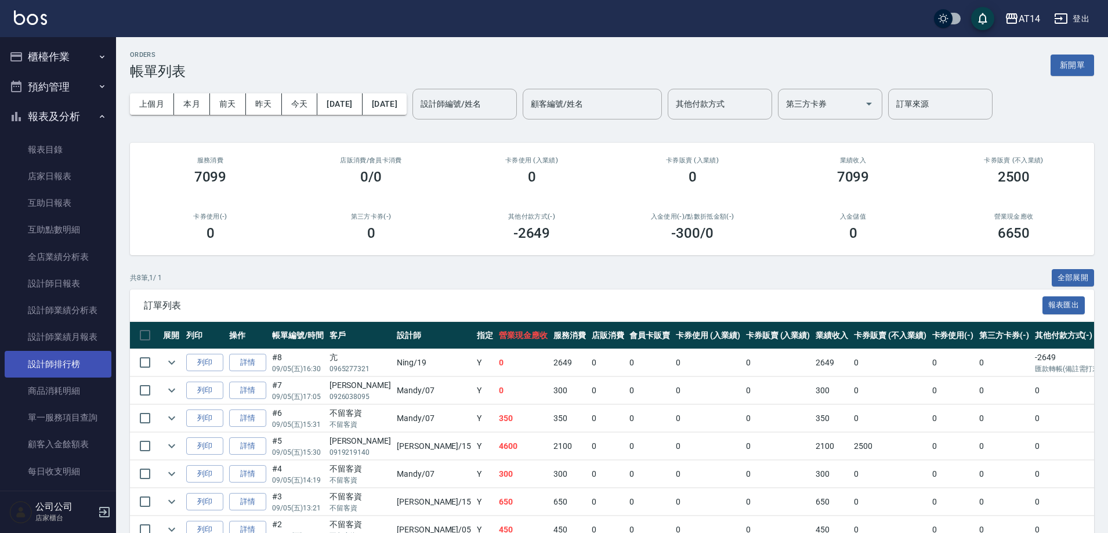
click at [86, 363] on link "設計師排行榜" at bounding box center [58, 364] width 107 height 27
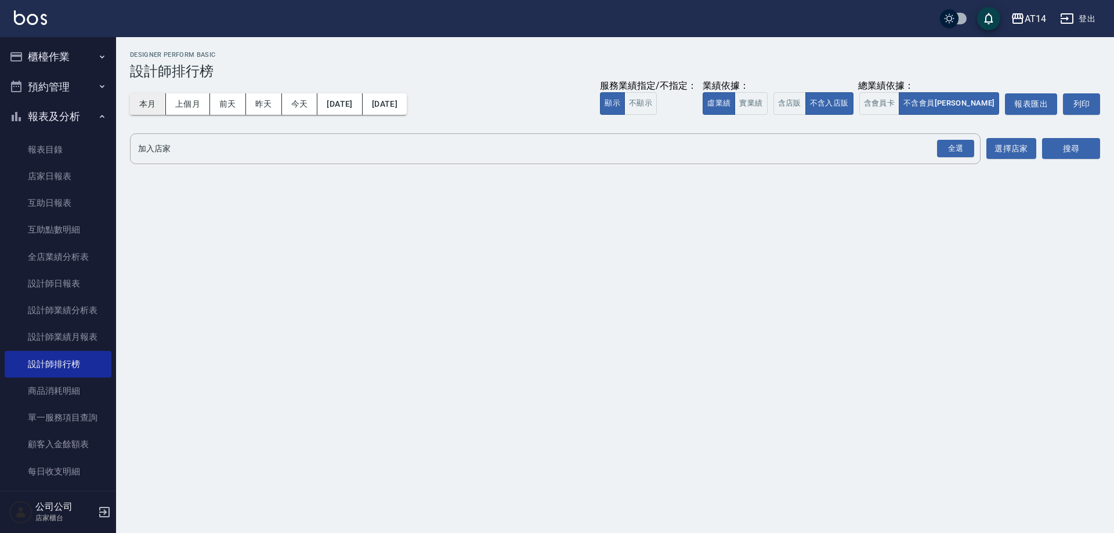
click at [148, 106] on button "本月" at bounding box center [148, 103] width 36 height 21
click at [952, 144] on div "全選" at bounding box center [955, 149] width 37 height 18
click at [1068, 147] on button "搜尋" at bounding box center [1071, 149] width 58 height 21
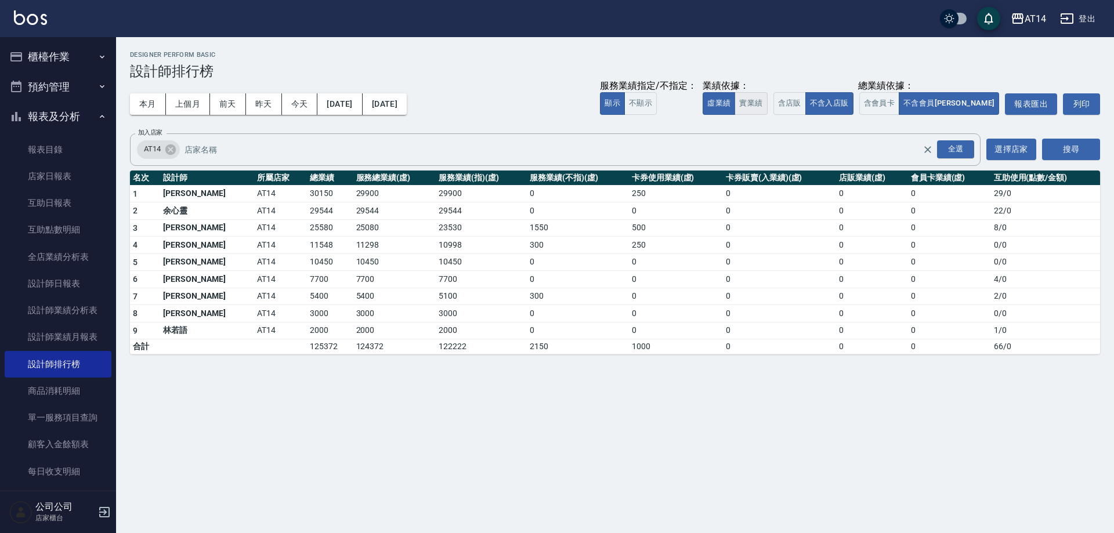
click at [767, 105] on button "實業績" at bounding box center [750, 103] width 32 height 23
click at [735, 101] on button "虛業績" at bounding box center [718, 103] width 32 height 23
click at [57, 56] on button "櫃檯作業" at bounding box center [58, 57] width 107 height 30
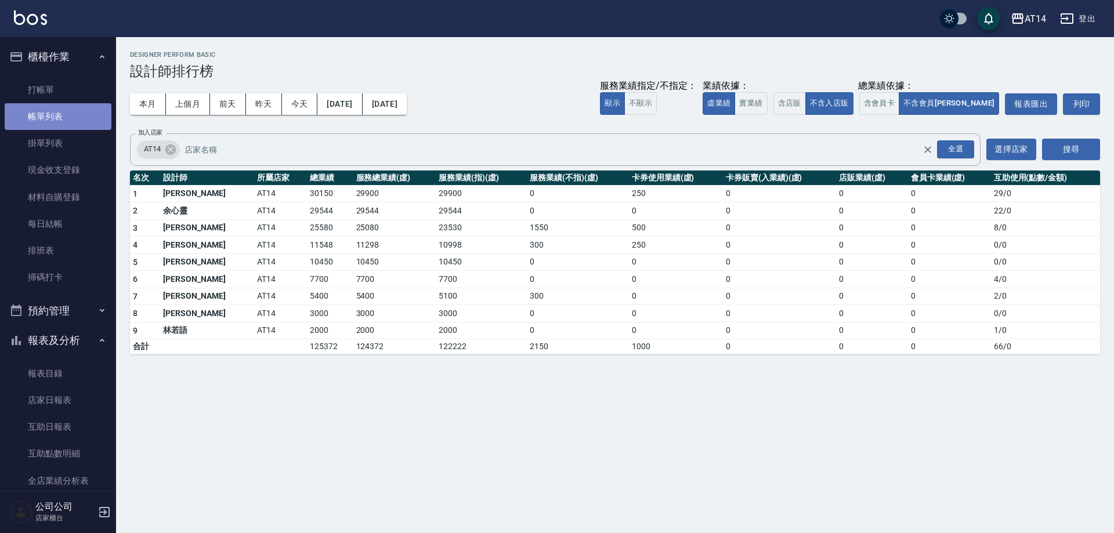
click at [82, 107] on link "帳單列表" at bounding box center [58, 116] width 107 height 27
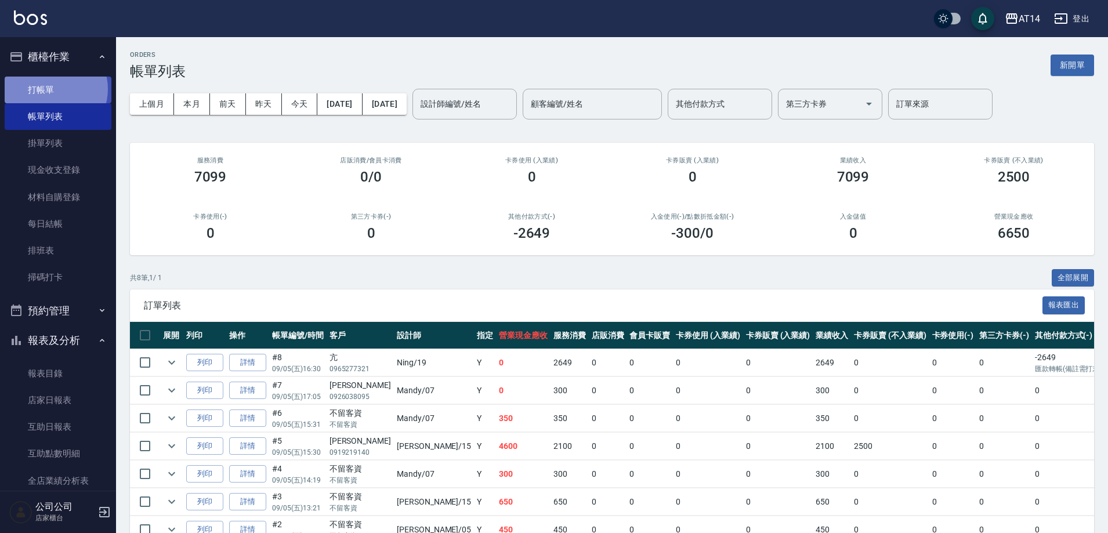
click at [52, 89] on link "打帳單" at bounding box center [58, 90] width 107 height 27
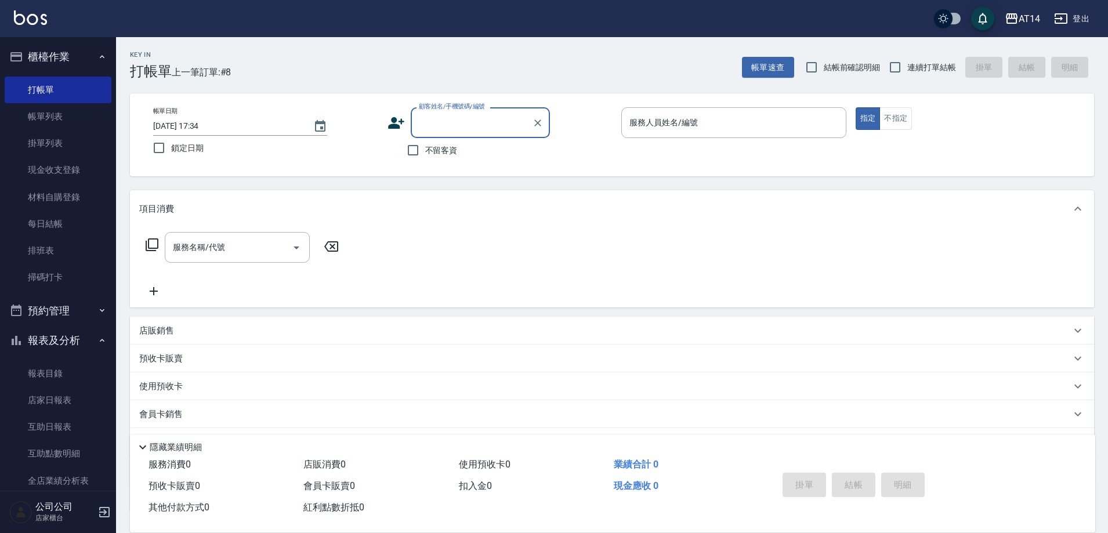
click at [80, 313] on button "預約管理" at bounding box center [58, 311] width 107 height 30
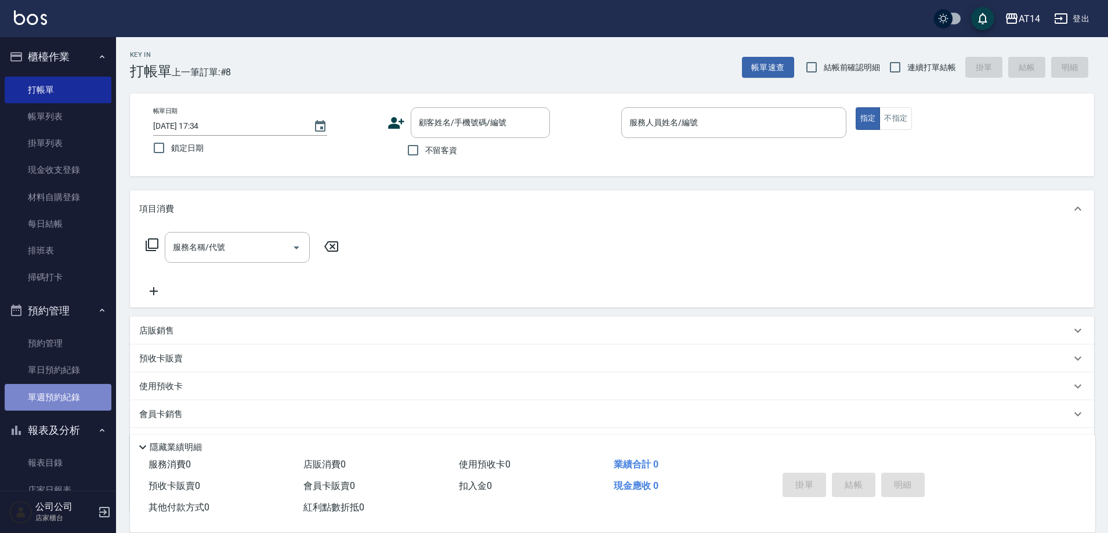
click at [75, 401] on link "單週預約紀錄" at bounding box center [58, 397] width 107 height 27
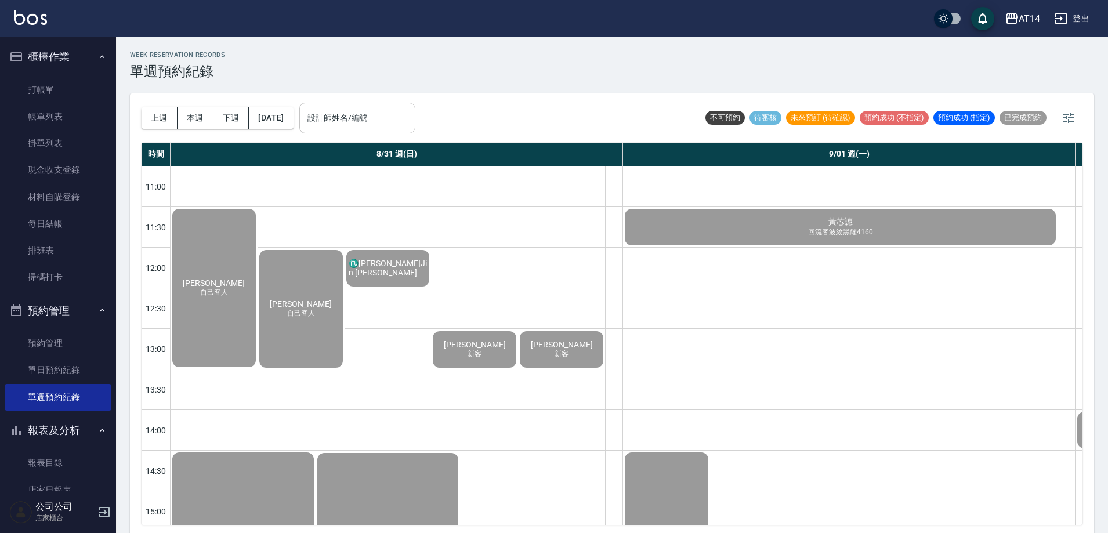
click at [392, 118] on input "設計師姓名/編號" at bounding box center [358, 118] width 106 height 20
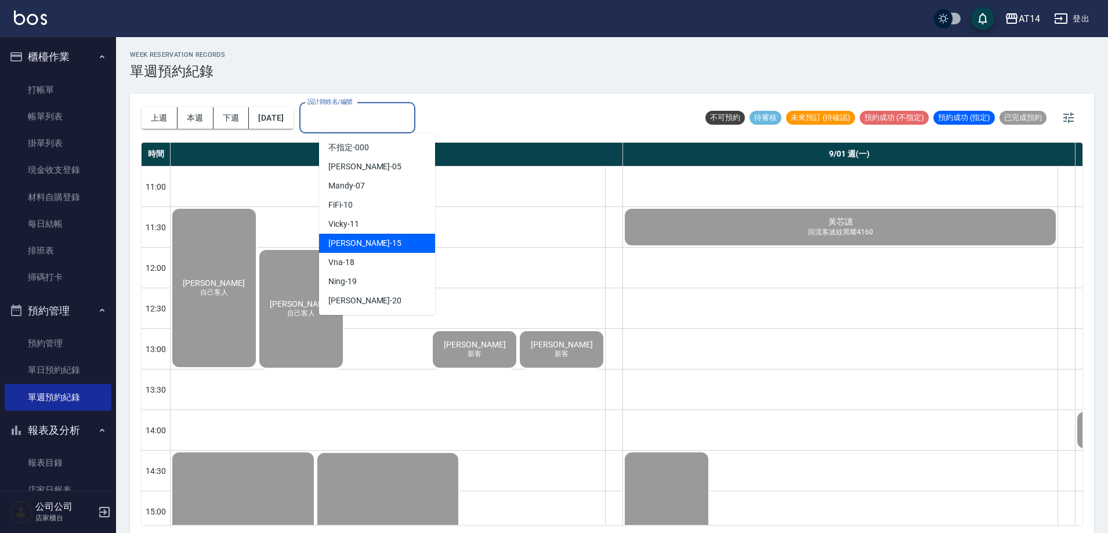
click at [406, 238] on div "Dora -15" at bounding box center [377, 243] width 116 height 19
type input "Dora-15"
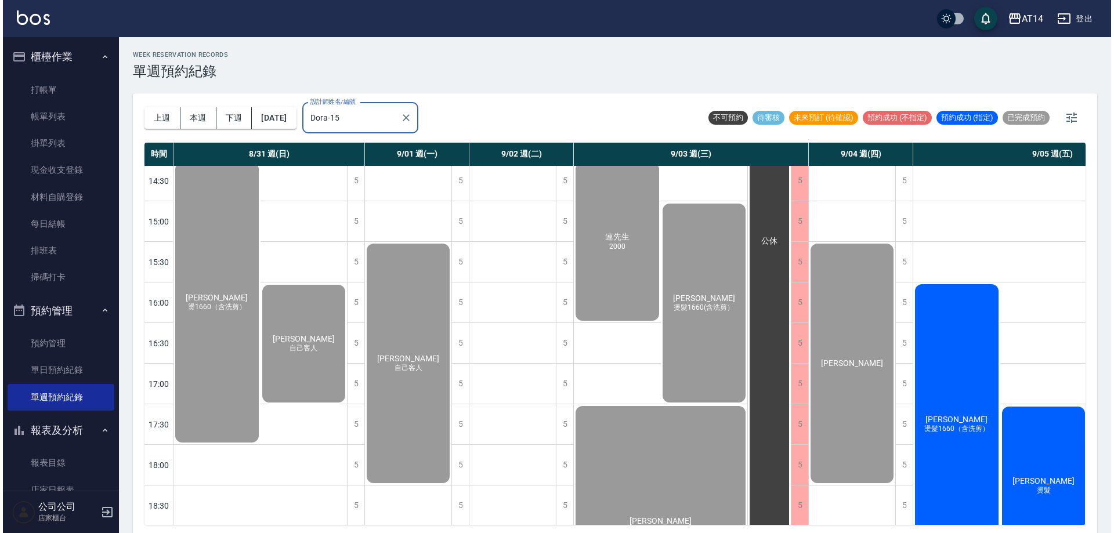
scroll to position [348, 0]
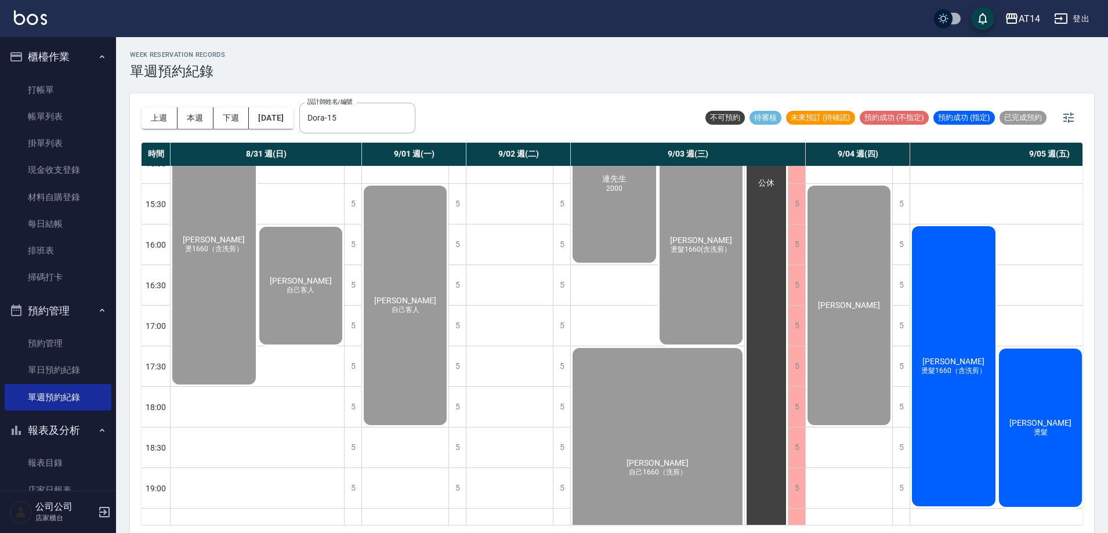
click at [966, 364] on div "陳冠賓 燙髮1660（含洗剪）" at bounding box center [953, 366] width 87 height 284
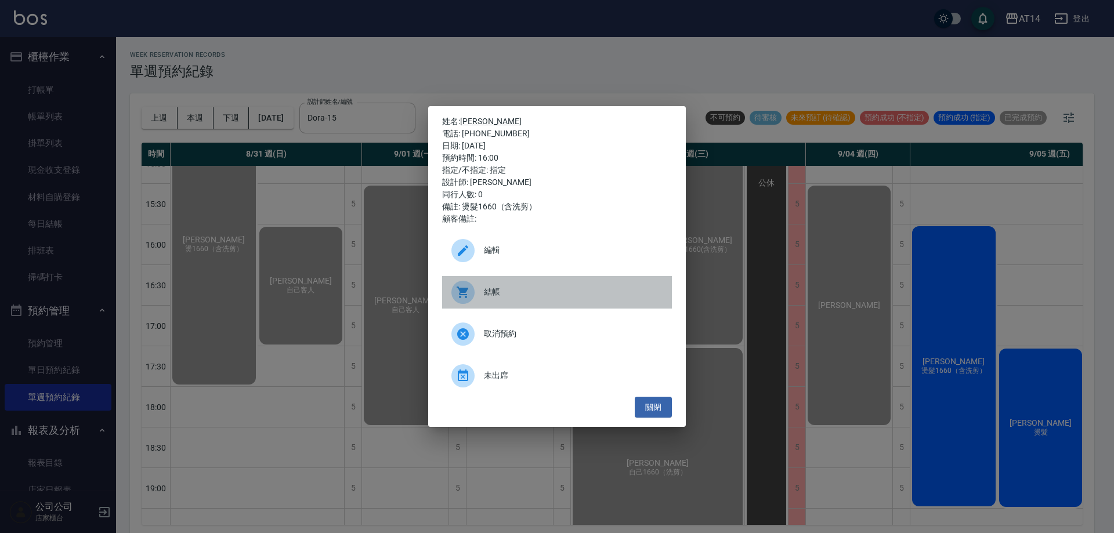
click at [594, 292] on span "結帳" at bounding box center [573, 292] width 179 height 12
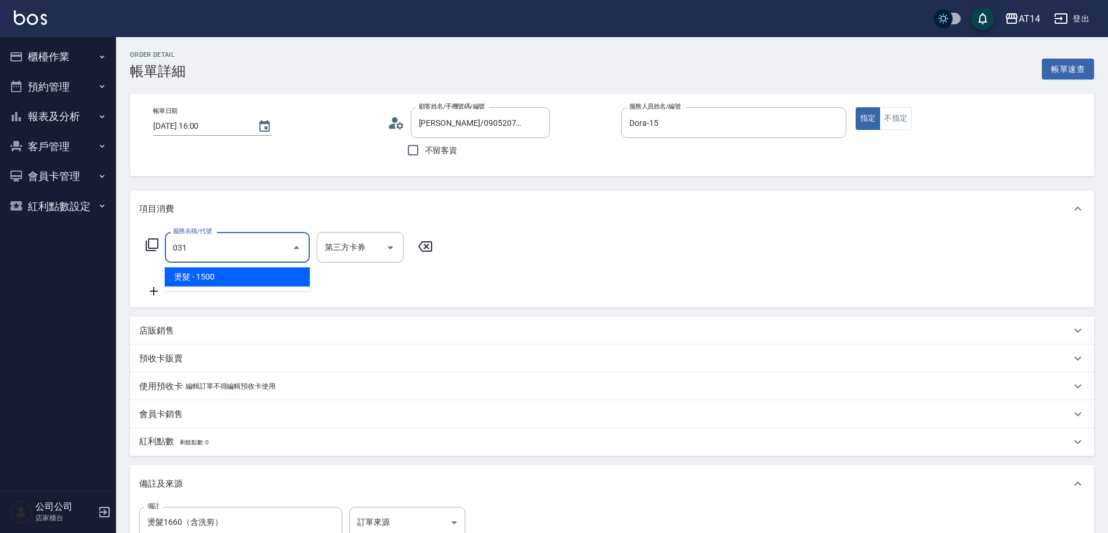
type input "燙髮(031)"
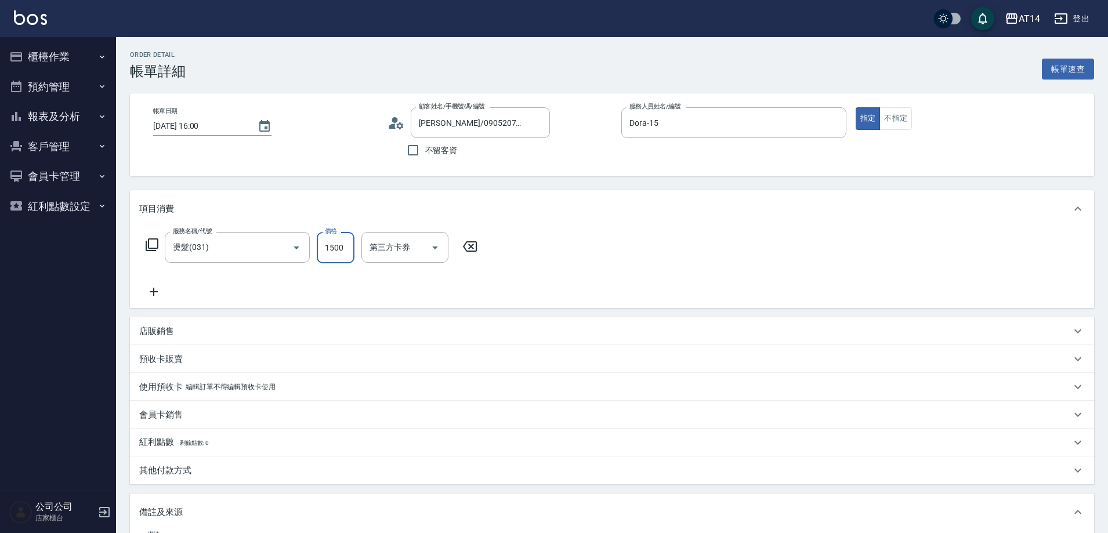
type input "0"
type input "1660"
type input "3"
type input "1660"
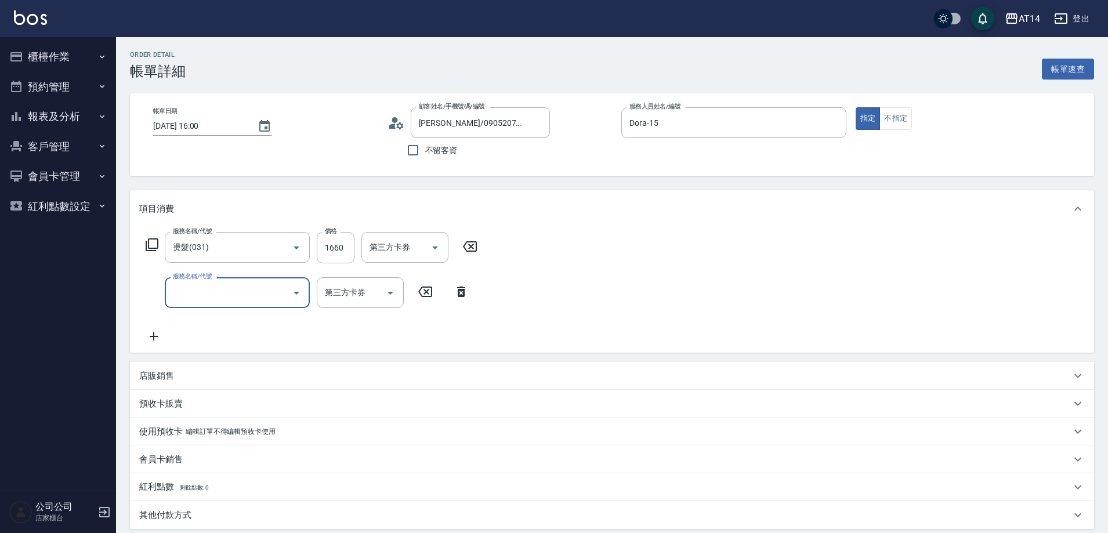
click at [225, 302] on input "服務名稱/代號" at bounding box center [228, 292] width 117 height 20
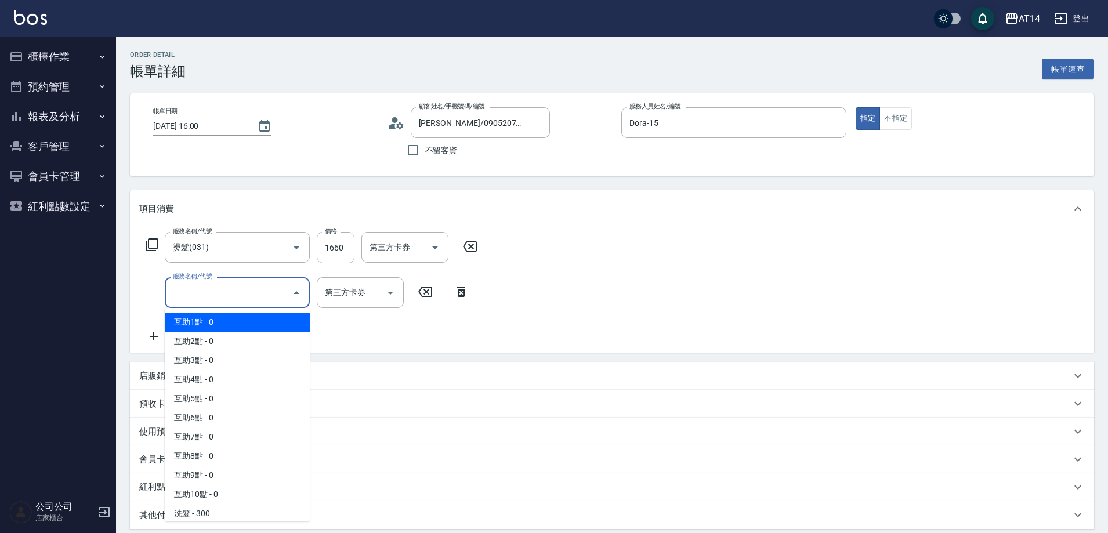
click at [231, 324] on span "互助1點 - 0" at bounding box center [237, 322] width 145 height 19
type input "互助1點(001)"
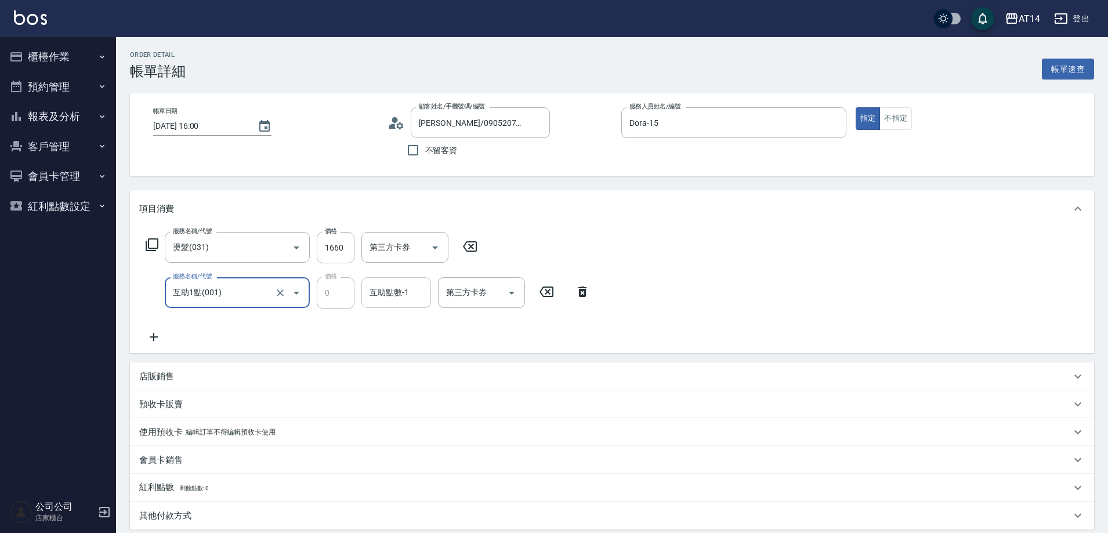
click at [418, 296] on input "互助點數-1" at bounding box center [396, 292] width 59 height 20
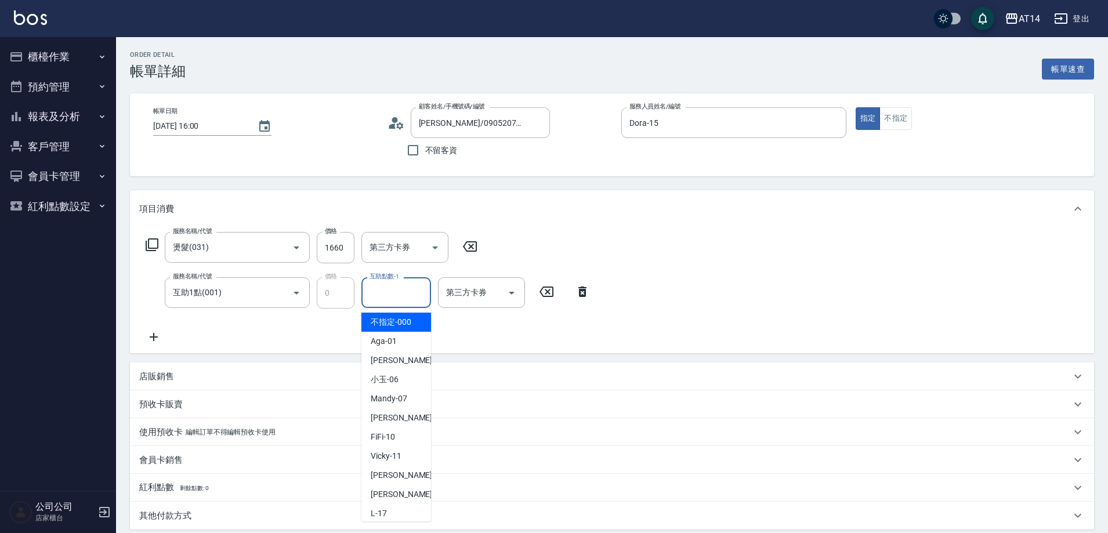
type input "6"
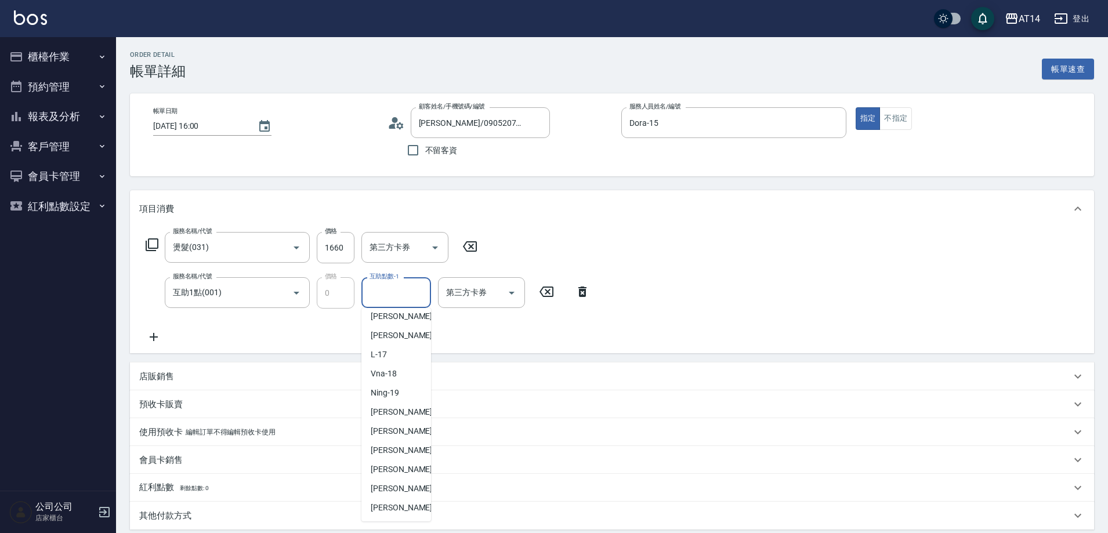
scroll to position [217, 0]
click at [410, 511] on div "[PERSON_NAME]-68" at bounding box center [396, 507] width 70 height 19
type input "[PERSON_NAME]-68"
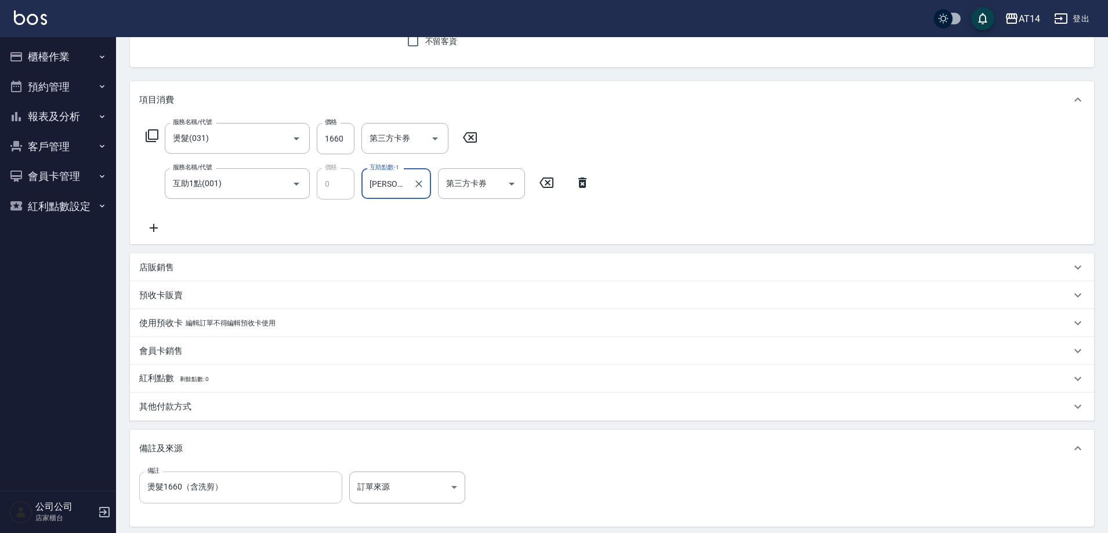
scroll to position [228, 0]
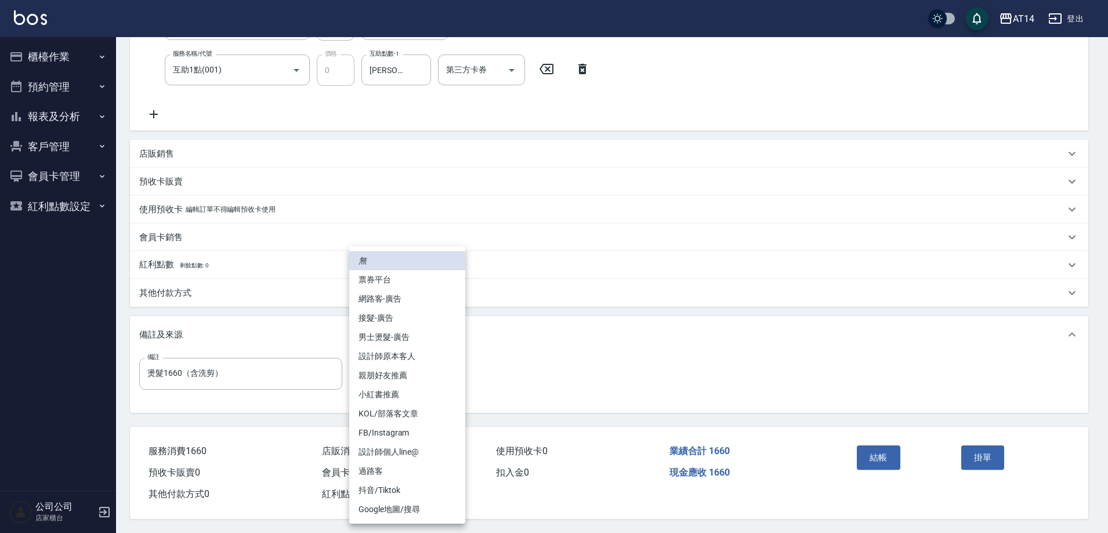
click at [382, 381] on body "AT14 登出 櫃檯作業 打帳單 帳單列表 掛單列表 現金收支登錄 材料自購登錄 每日結帳 排班表 掃碼打卡 預約管理 預約管理 單日預約紀錄 單週預約紀錄 …" at bounding box center [554, 155] width 1108 height 756
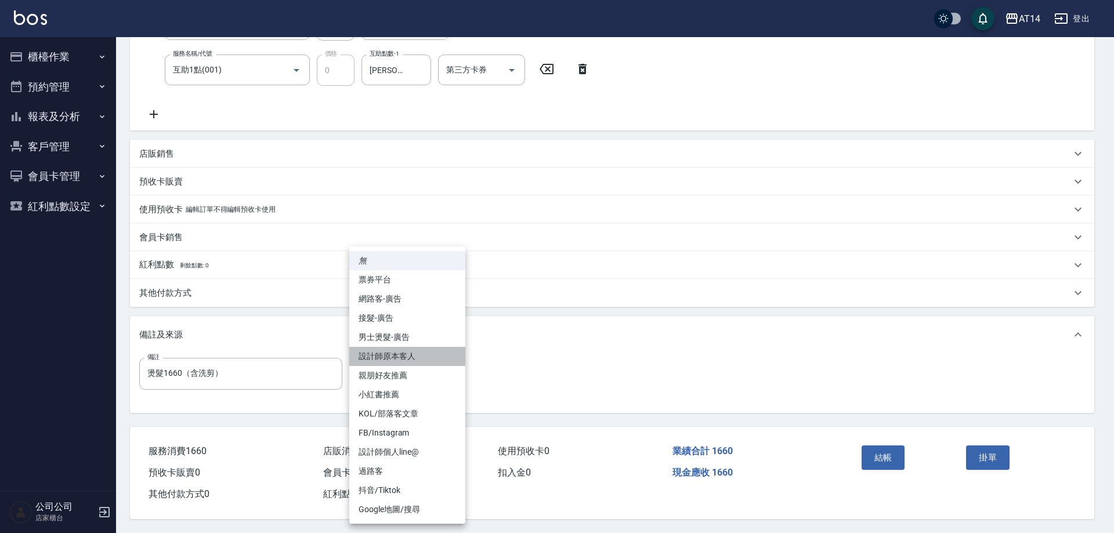
click at [418, 350] on li "設計師原本客人" at bounding box center [407, 356] width 116 height 19
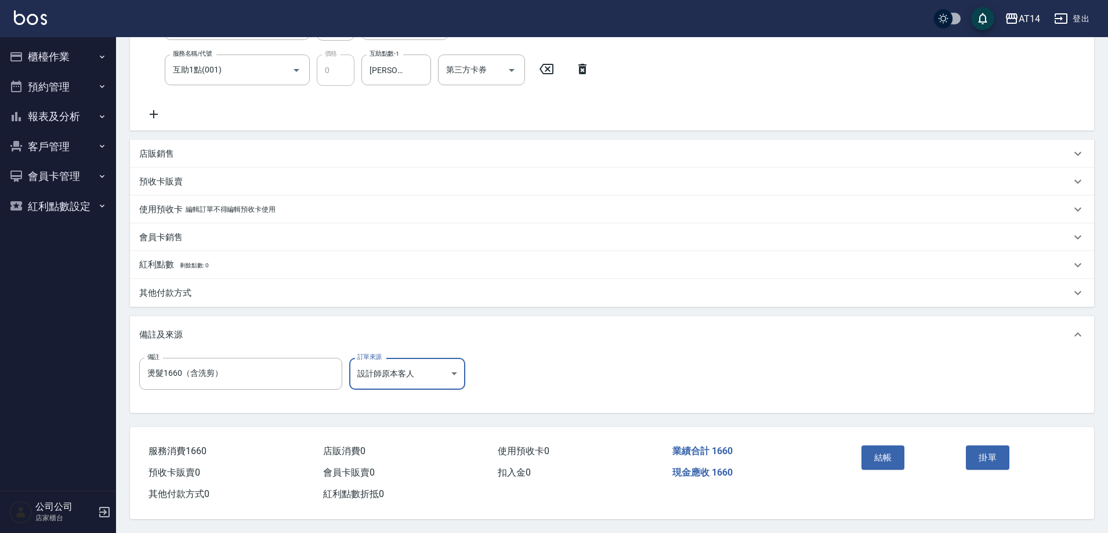
click at [415, 369] on body "AT14 登出 櫃檯作業 打帳單 帳單列表 掛單列表 現金收支登錄 材料自購登錄 每日結帳 排班表 掃碼打卡 預約管理 預約管理 單日預約紀錄 單週預約紀錄 …" at bounding box center [554, 155] width 1108 height 756
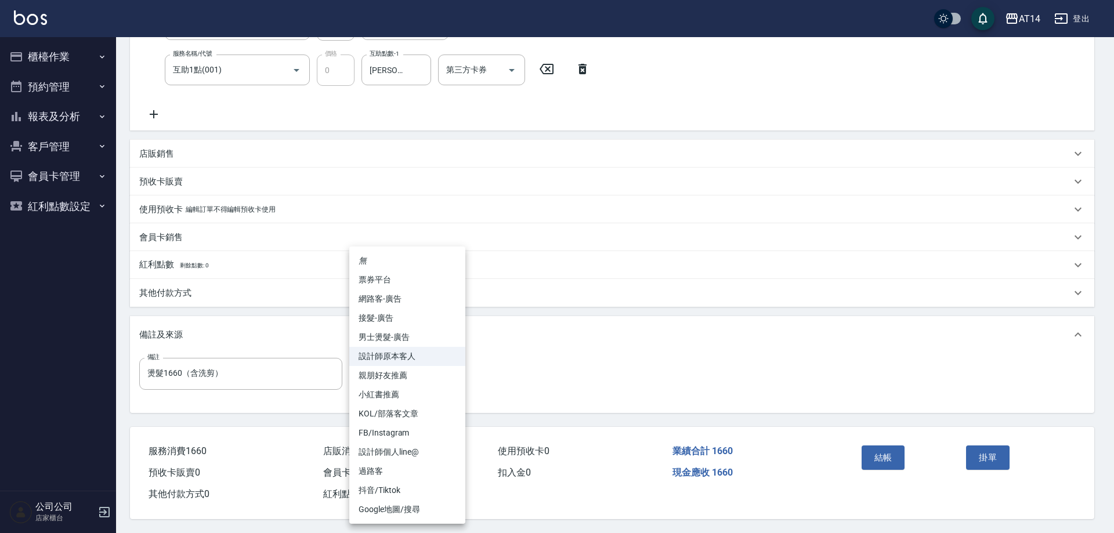
click at [419, 341] on li "男士燙髮-廣告" at bounding box center [407, 337] width 116 height 19
type input "男士燙髮-廣告"
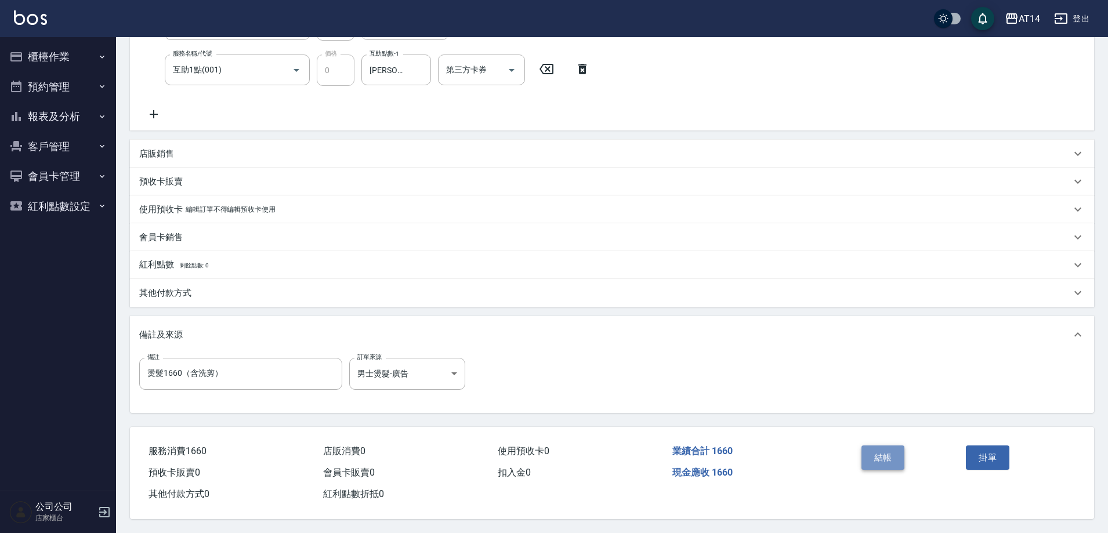
click at [878, 449] on button "結帳" at bounding box center [883, 457] width 44 height 24
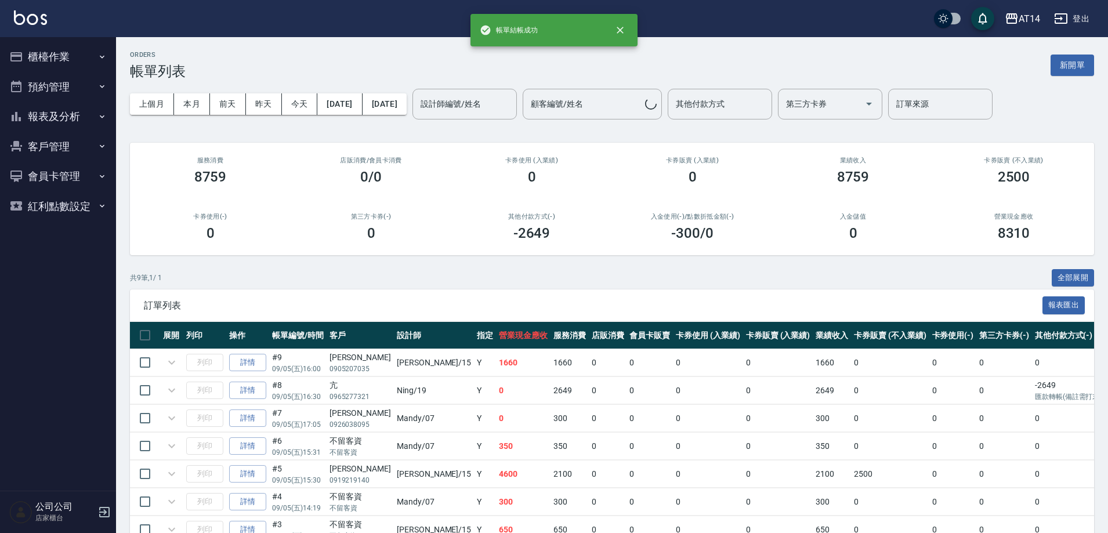
click at [49, 59] on button "櫃檯作業" at bounding box center [58, 57] width 107 height 30
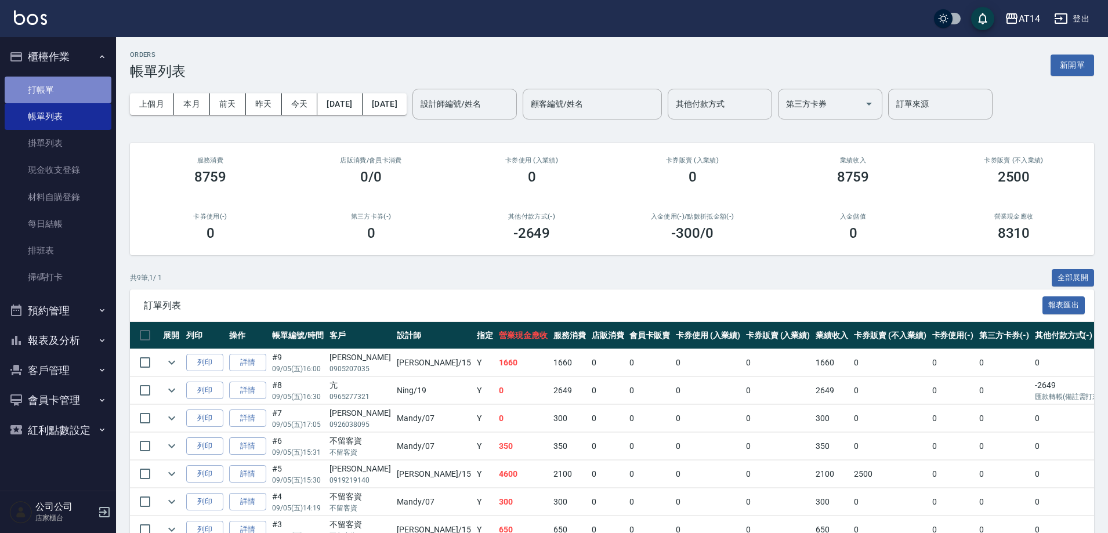
click at [75, 83] on link "打帳單" at bounding box center [58, 90] width 107 height 27
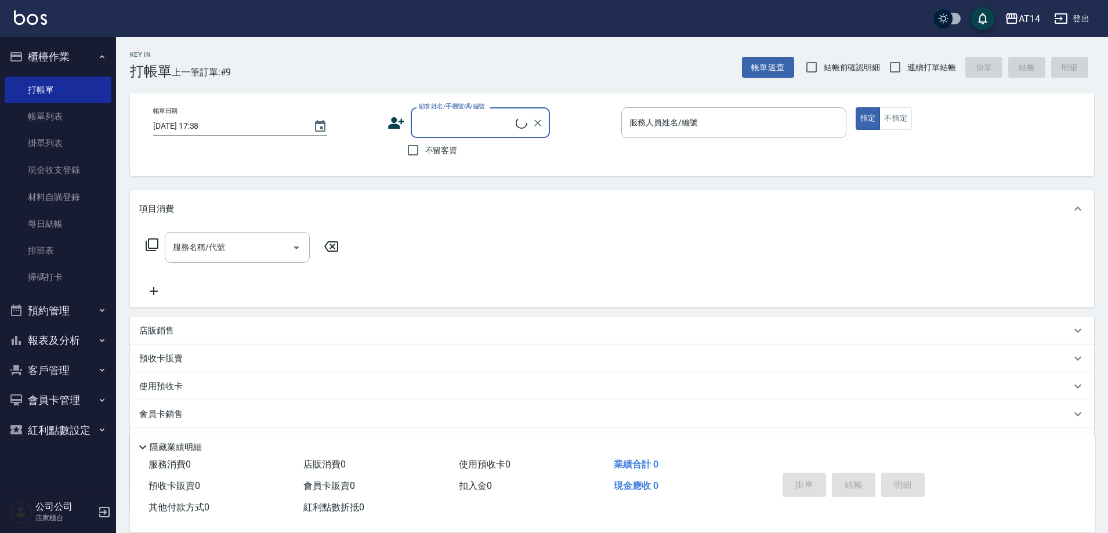
click at [677, 120] on div "服務人員姓名/編號 服務人員姓名/編號" at bounding box center [733, 122] width 225 height 31
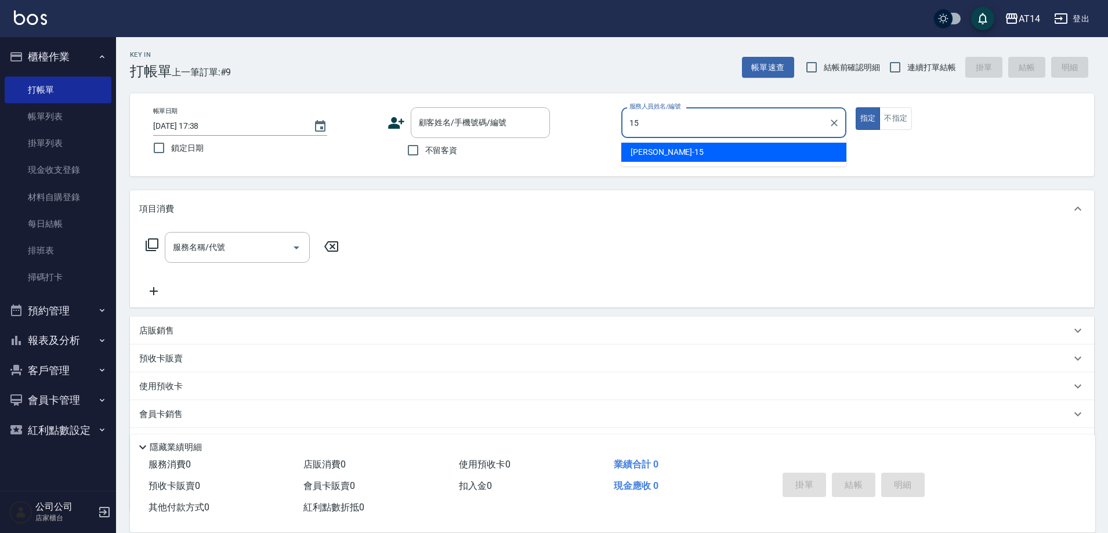
type input "Dora-15"
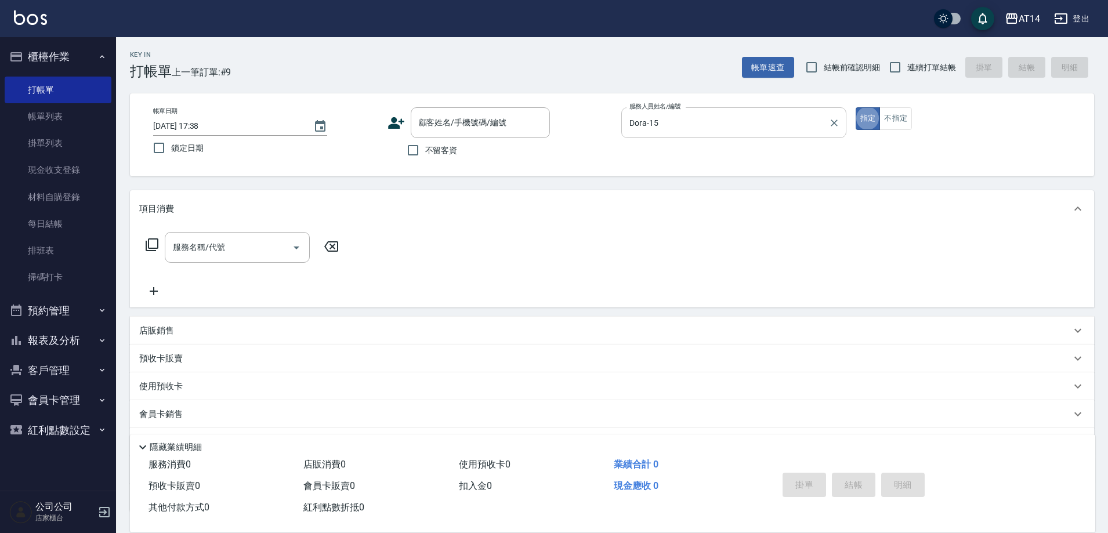
type button "true"
click at [410, 140] on input "不留客資" at bounding box center [413, 150] width 24 height 24
checkbox input "true"
click at [260, 248] on input "服務名稱/代號" at bounding box center [228, 247] width 117 height 20
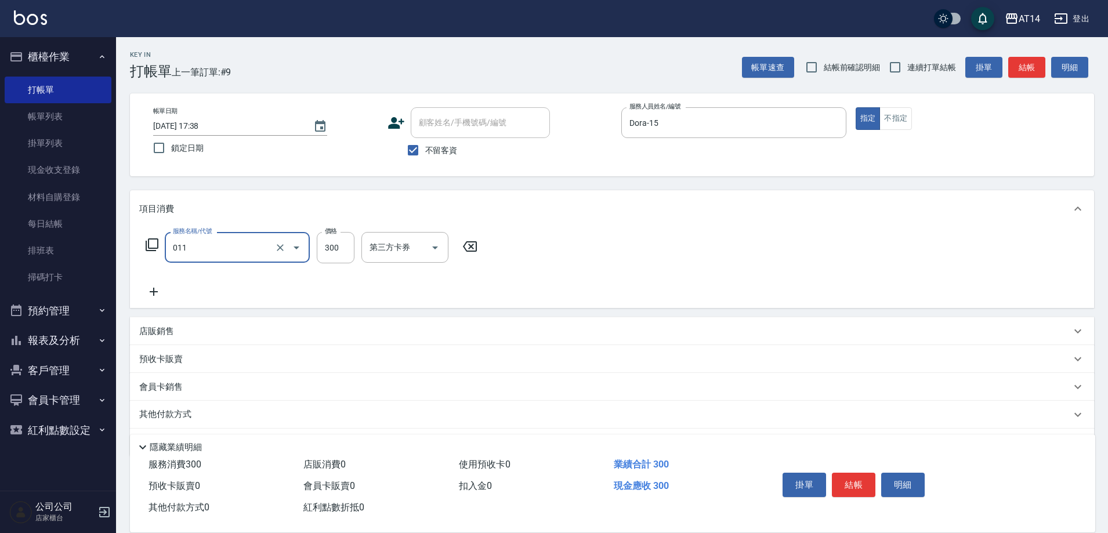
type input "洗髮(011)"
type input "400"
click at [375, 258] on input "洗髮-1" at bounding box center [396, 247] width 59 height 20
type input "[PERSON_NAME]-66"
click at [197, 408] on div "其他付款方式" at bounding box center [612, 415] width 964 height 28
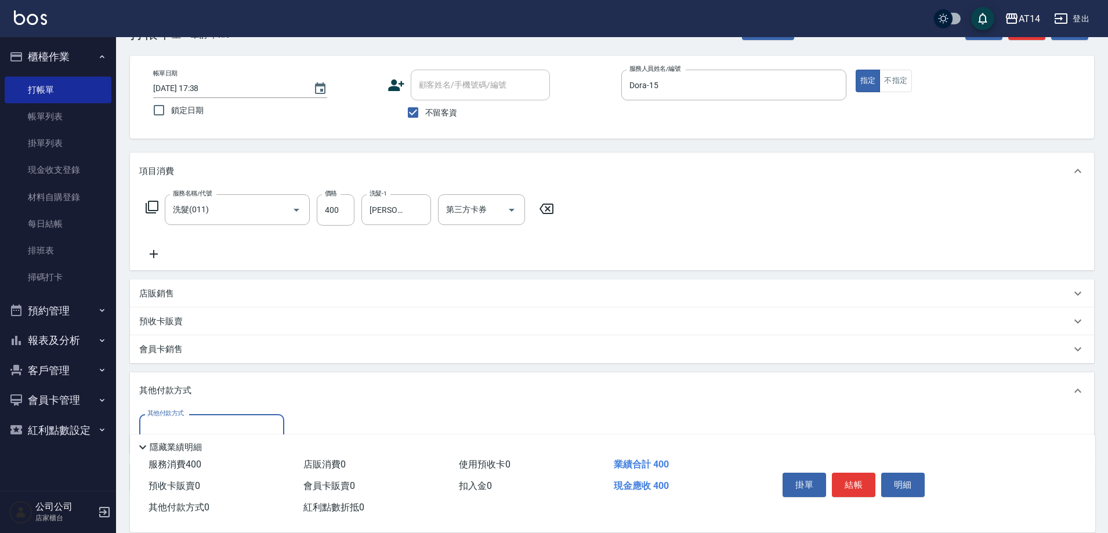
scroll to position [58, 0]
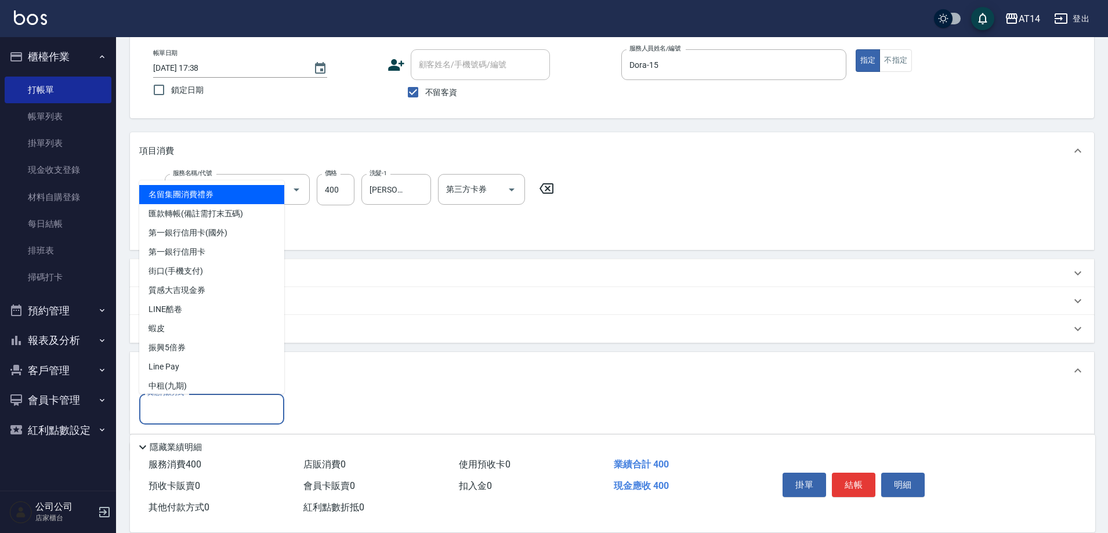
drag, startPoint x: 200, startPoint y: 412, endPoint x: 208, endPoint y: 339, distance: 73.6
click at [200, 411] on input "其他付款方式" at bounding box center [211, 409] width 135 height 20
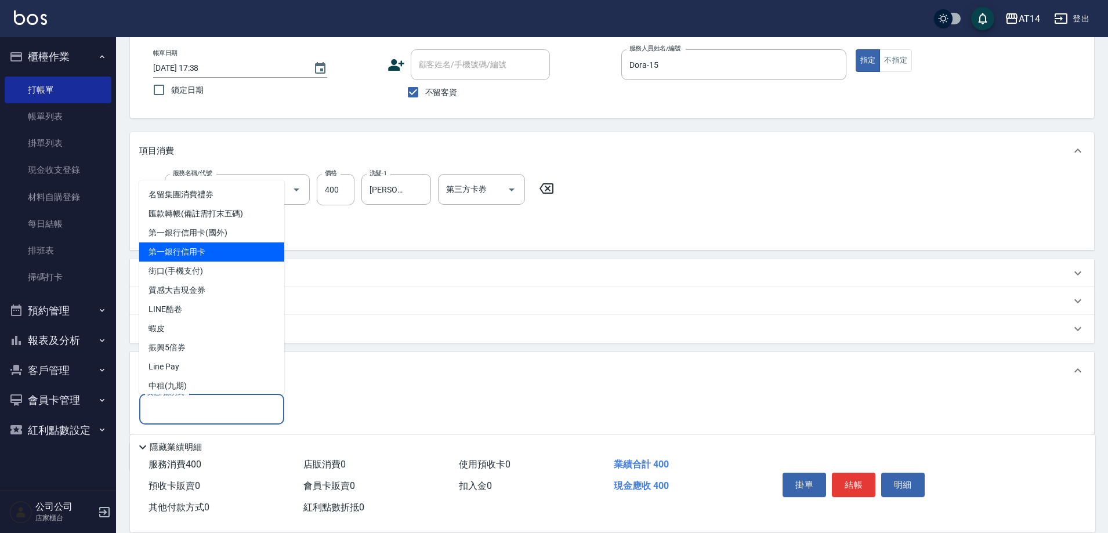
click at [212, 261] on span "第一銀行信用卡" at bounding box center [211, 251] width 145 height 19
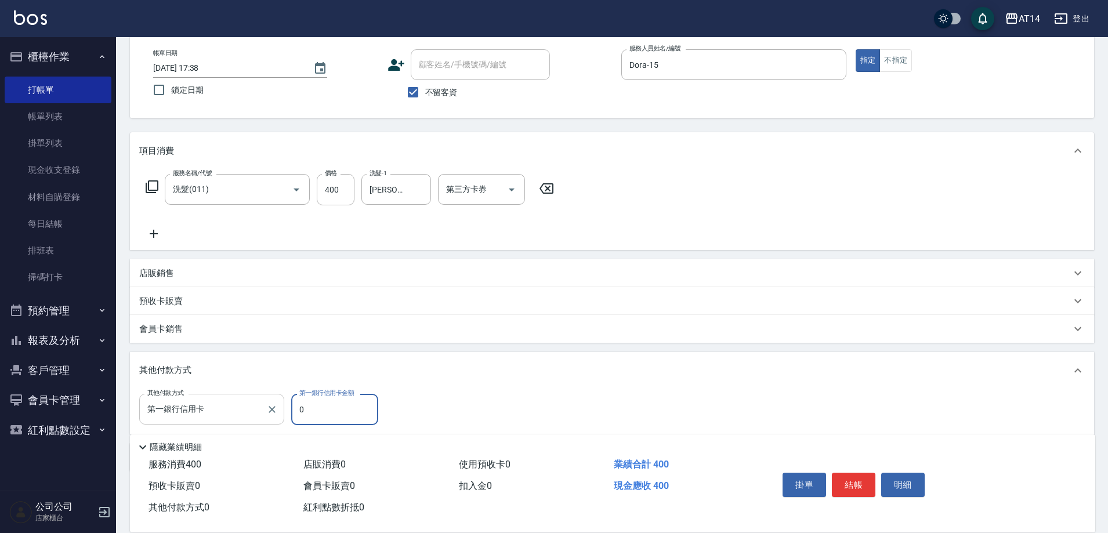
click at [249, 419] on input "第一銀行信用卡" at bounding box center [202, 409] width 117 height 20
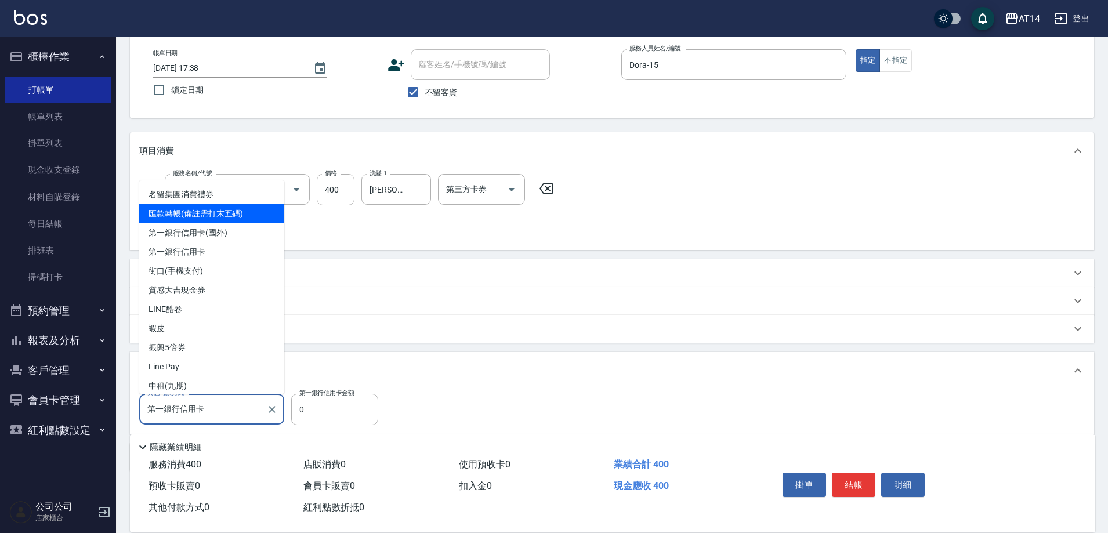
click at [198, 217] on span "匯款轉帳(備註需打末五碼)" at bounding box center [211, 213] width 145 height 19
type input "匯款轉帳(備註需打末五碼)"
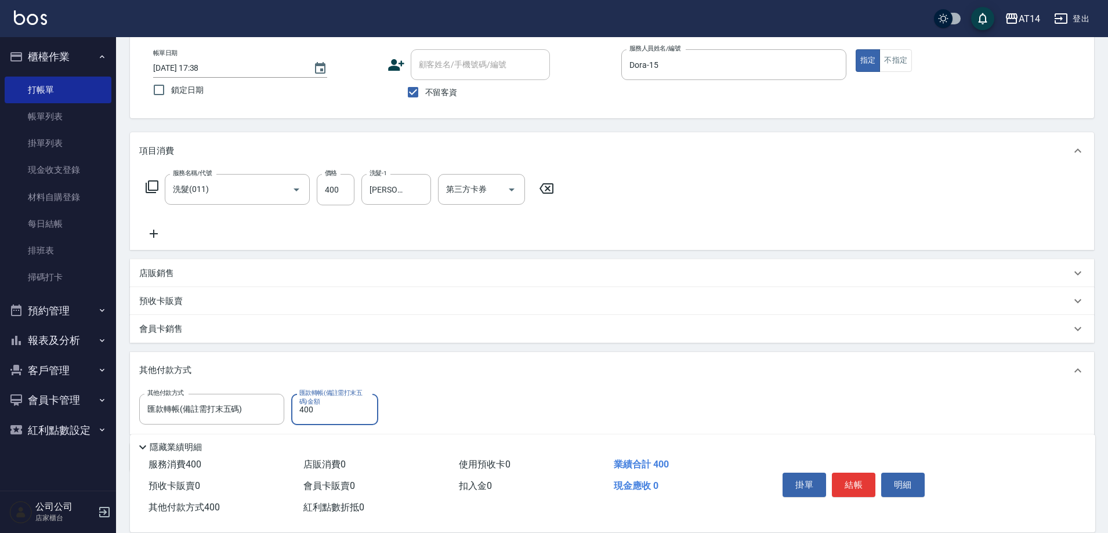
type input "400"
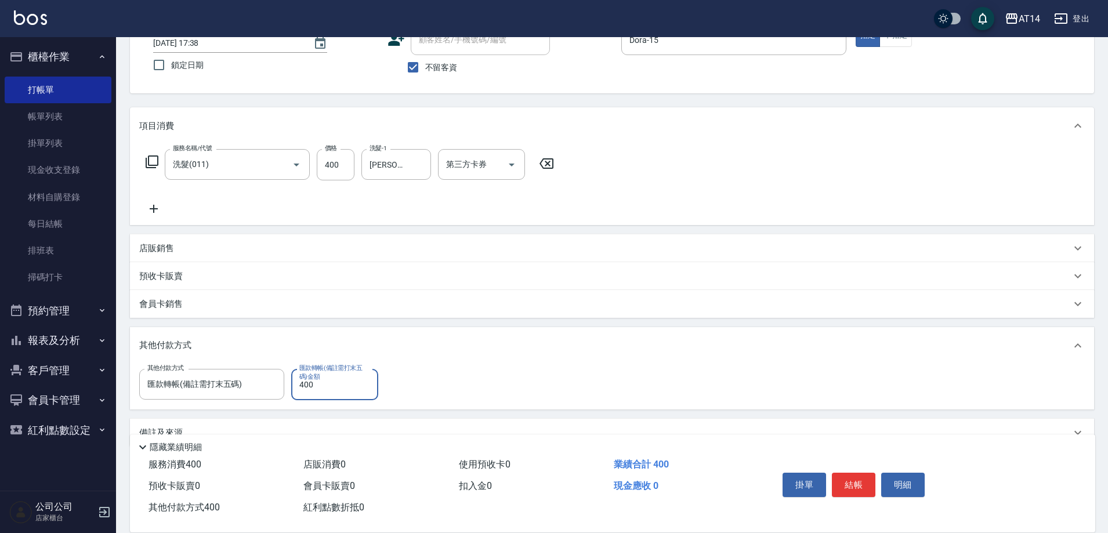
scroll to position [108, 0]
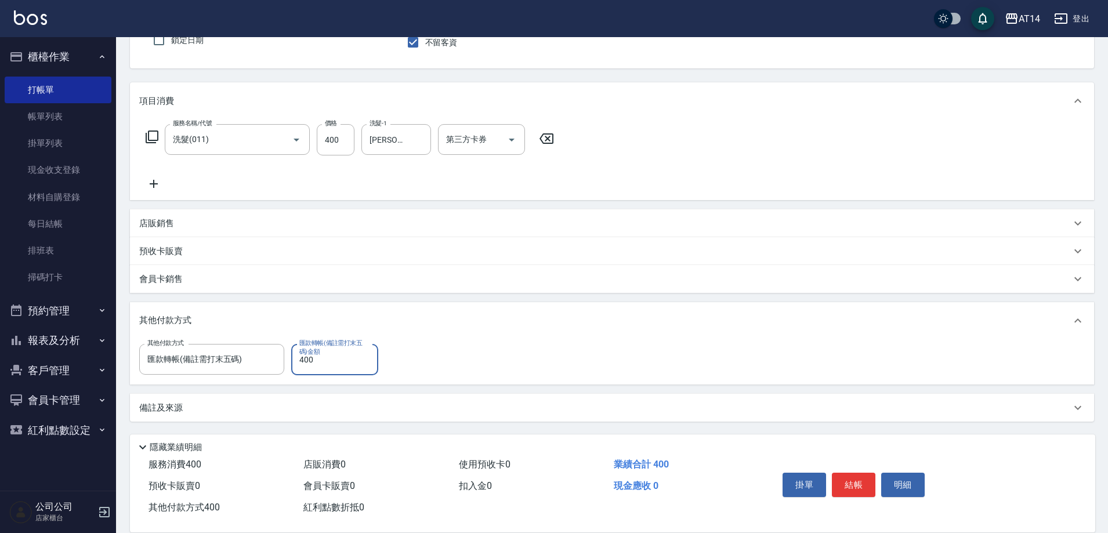
drag, startPoint x: 207, startPoint y: 408, endPoint x: 208, endPoint y: 390, distance: 18.0
click at [207, 407] on div "備註及來源" at bounding box center [605, 408] width 932 height 12
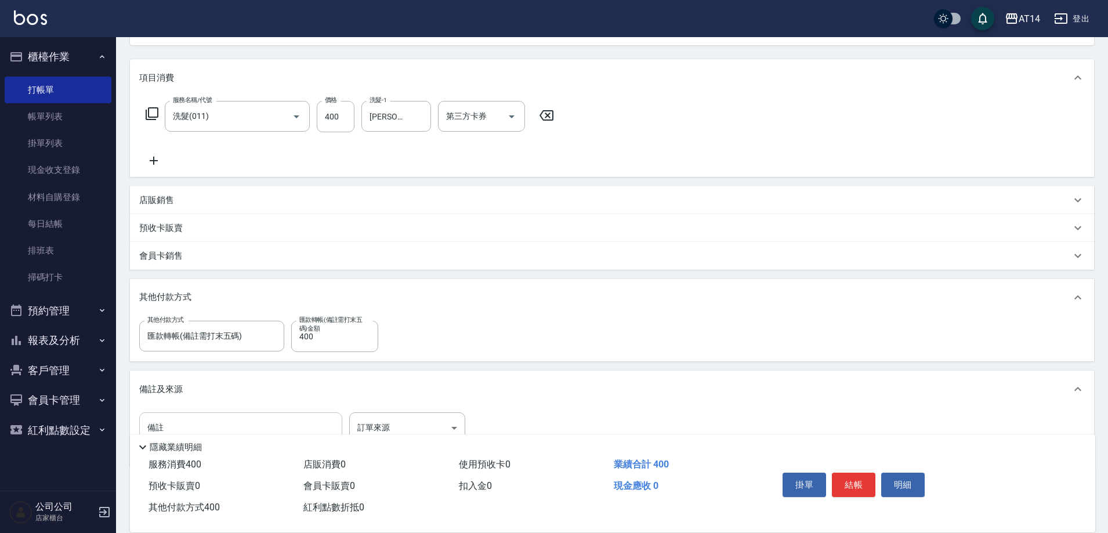
scroll to position [177, 0]
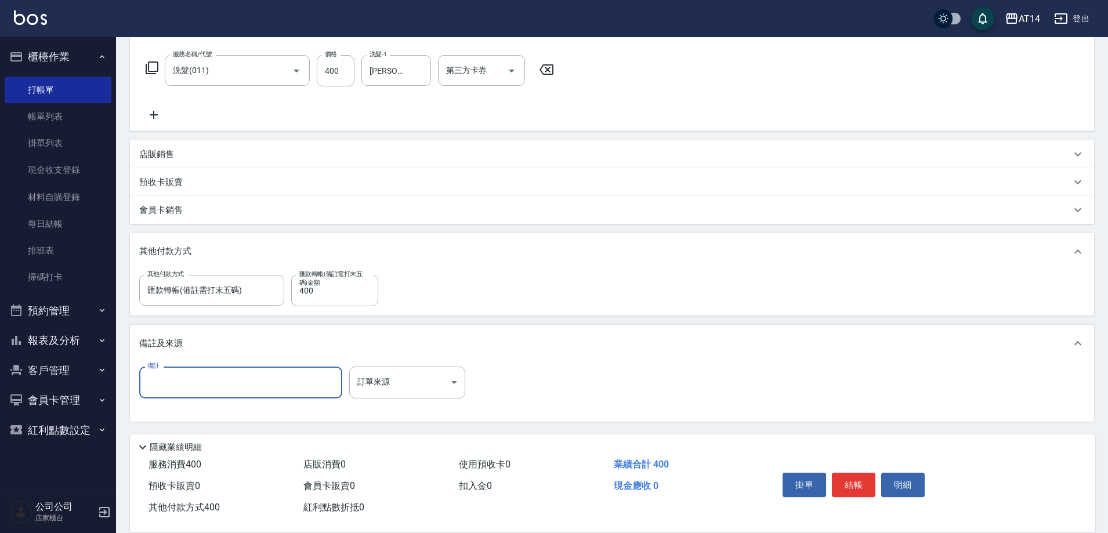
paste input "400"
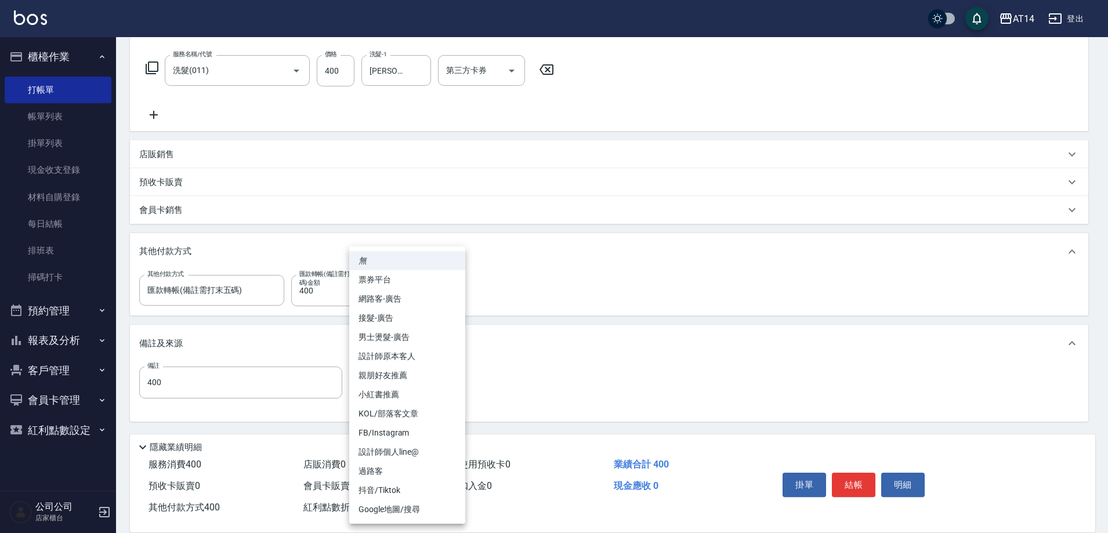
click at [392, 381] on body "AT14 登出 櫃檯作業 打帳單 帳單列表 掛單列表 現金收支登錄 材料自購登錄 每日結帳 排班表 掃碼打卡 預約管理 預約管理 單日預約紀錄 單週預約紀錄 …" at bounding box center [554, 178] width 1108 height 710
click at [251, 393] on div at bounding box center [557, 266] width 1114 height 533
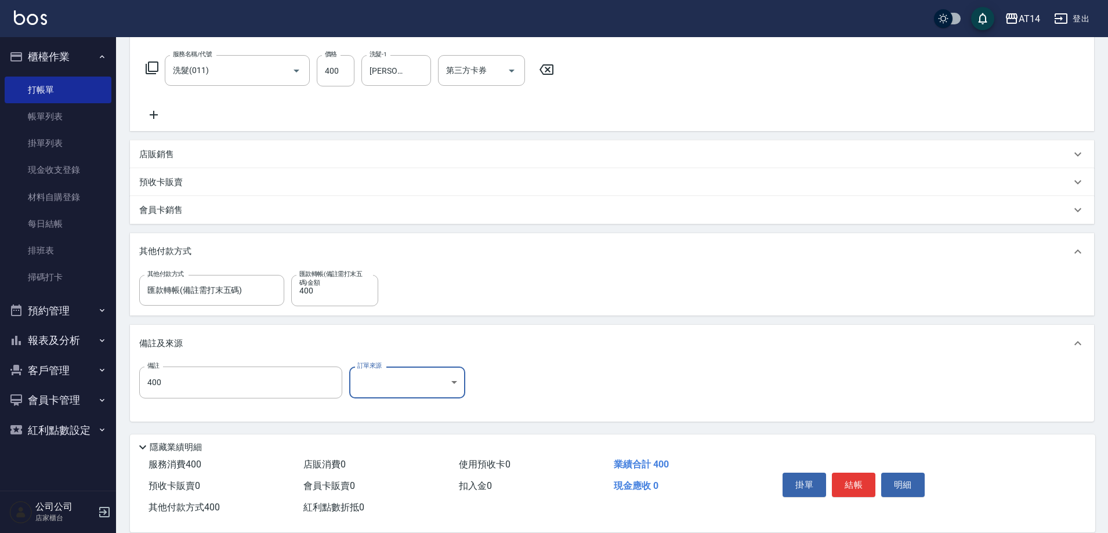
click at [253, 385] on div "無 票券平台 網路客-廣告 接髮-廣告 男士燙髮-廣告 設計師原本客人 親朋好友推薦 小紅書推薦 KOL/部落客文章 FB/Instagram 設計師個人li…" at bounding box center [554, 266] width 1108 height 533
click at [260, 381] on input "400" at bounding box center [240, 382] width 203 height 31
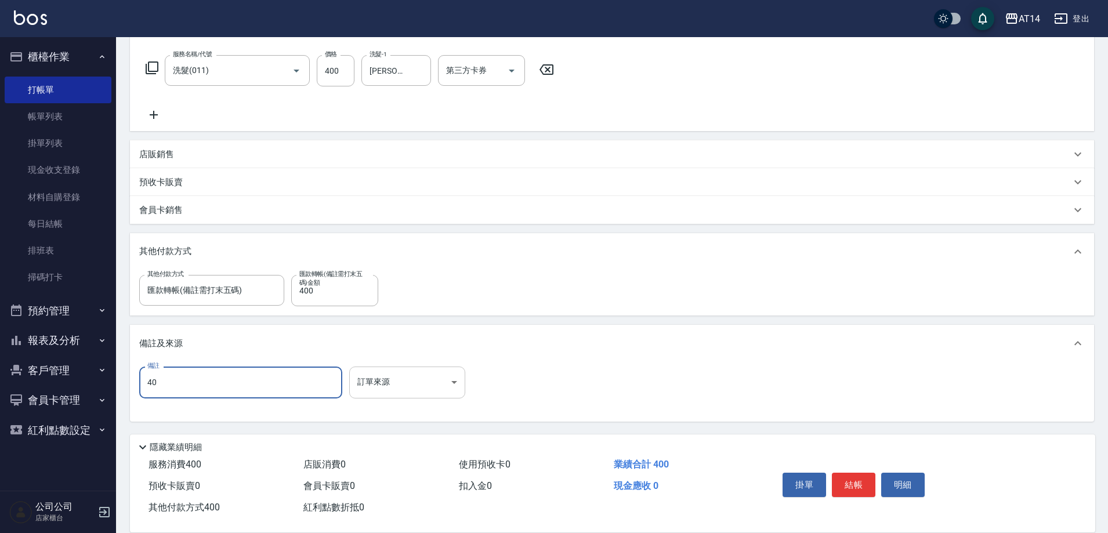
type input "4"
click at [393, 381] on body "AT14 登出 櫃檯作業 打帳單 帳單列表 掛單列表 現金收支登錄 材料自購登錄 每日結帳 排班表 掃碼打卡 預約管理 預約管理 單日預約紀錄 單週預約紀錄 …" at bounding box center [554, 178] width 1108 height 710
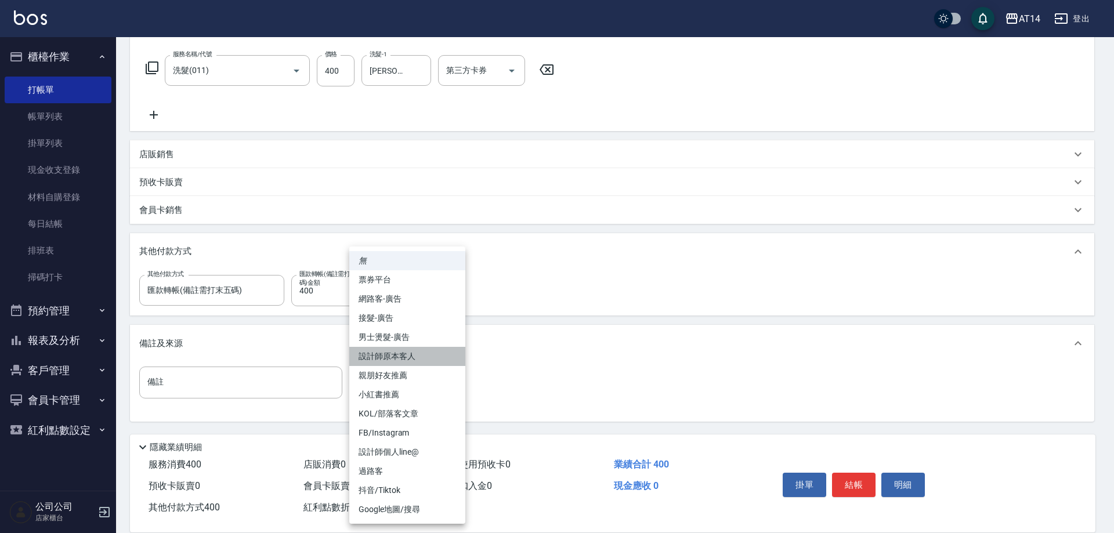
click at [410, 358] on li "設計師原本客人" at bounding box center [407, 356] width 116 height 19
type input "設計師原本客人"
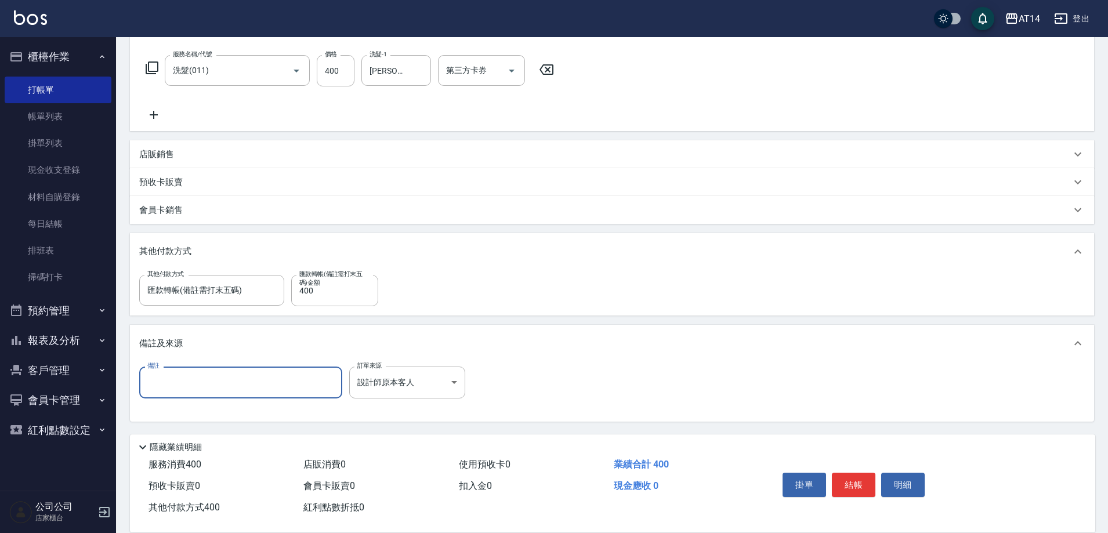
paste input "67081"
type input "67081"
click at [861, 468] on div "掛單 結帳 明細" at bounding box center [853, 486] width 151 height 37
click at [861, 486] on button "結帳" at bounding box center [854, 485] width 44 height 24
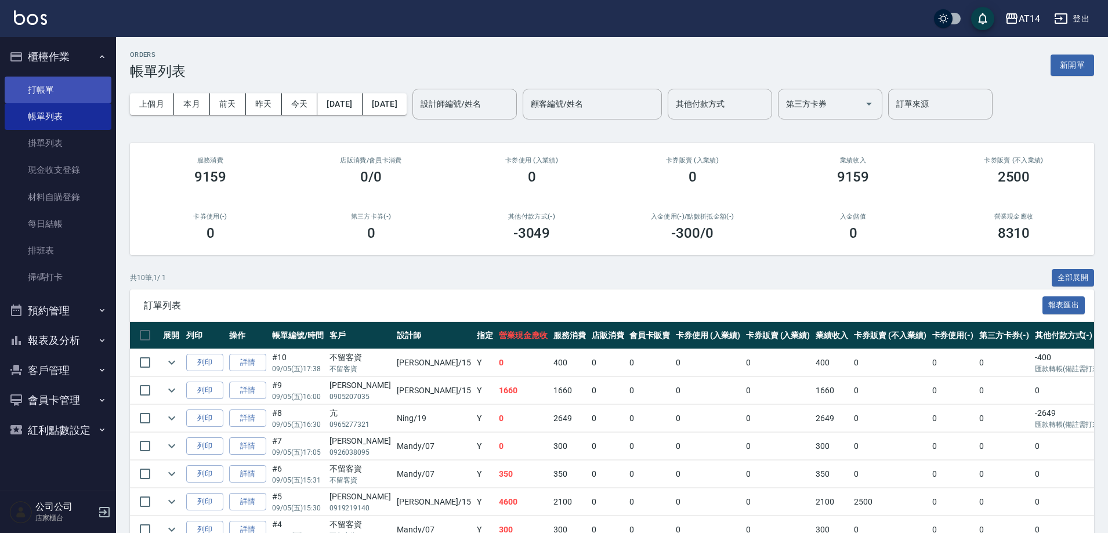
click at [50, 85] on link "打帳單" at bounding box center [58, 90] width 107 height 27
